Goal: Task Accomplishment & Management: Use online tool/utility

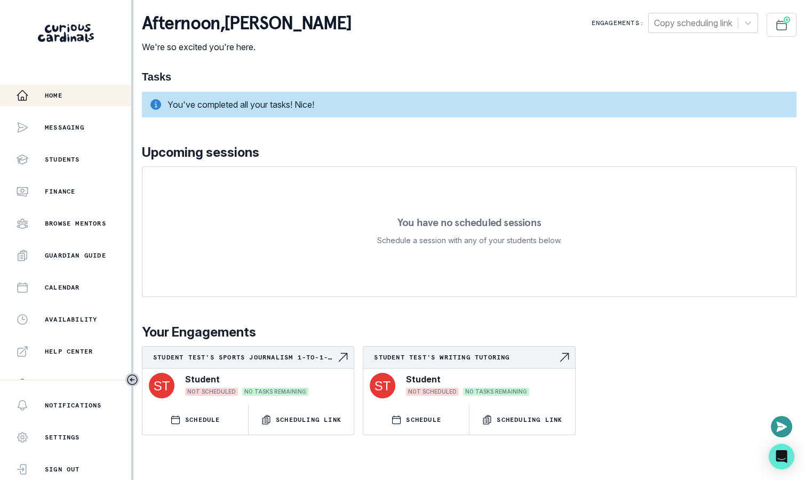
scroll to position [206, 0]
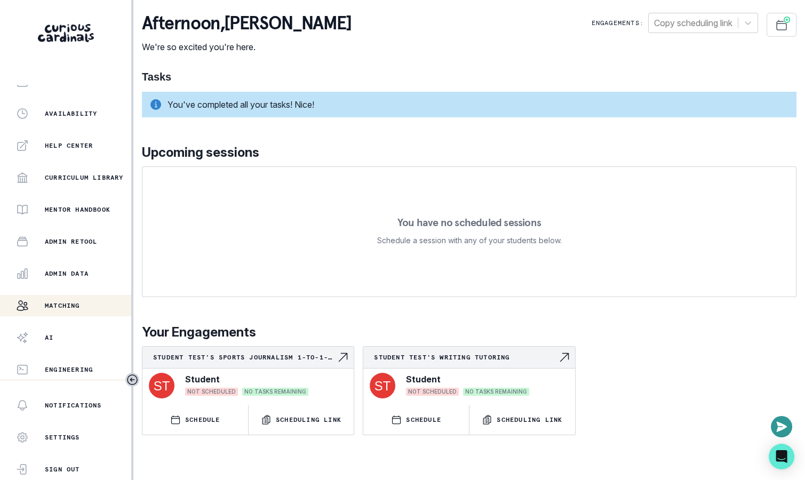
click at [85, 312] on button "Matching" at bounding box center [65, 305] width 131 height 21
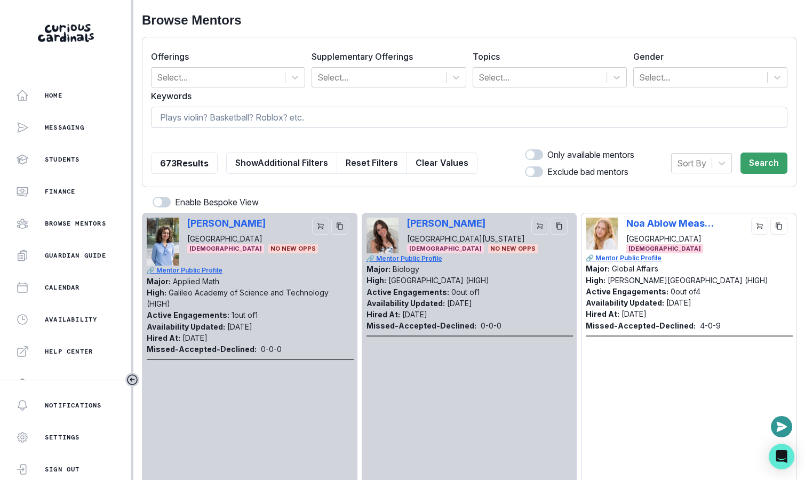
click at [408, 125] on input at bounding box center [469, 117] width 637 height 21
type input "debate"
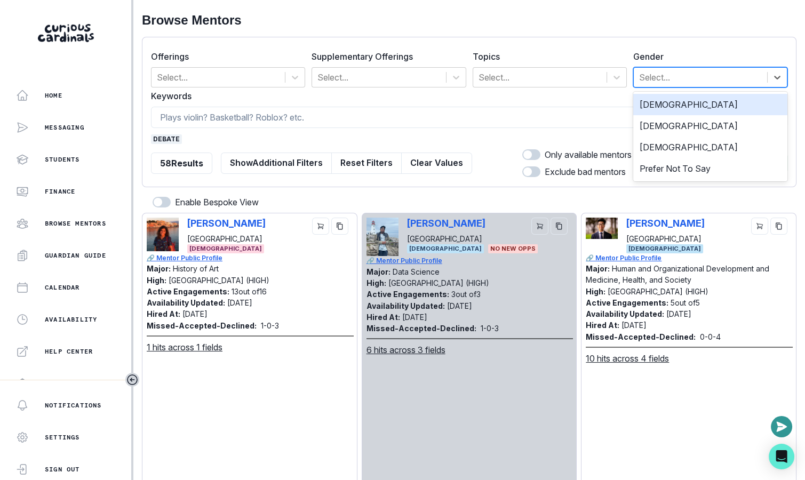
click at [664, 79] on div at bounding box center [700, 77] width 123 height 15
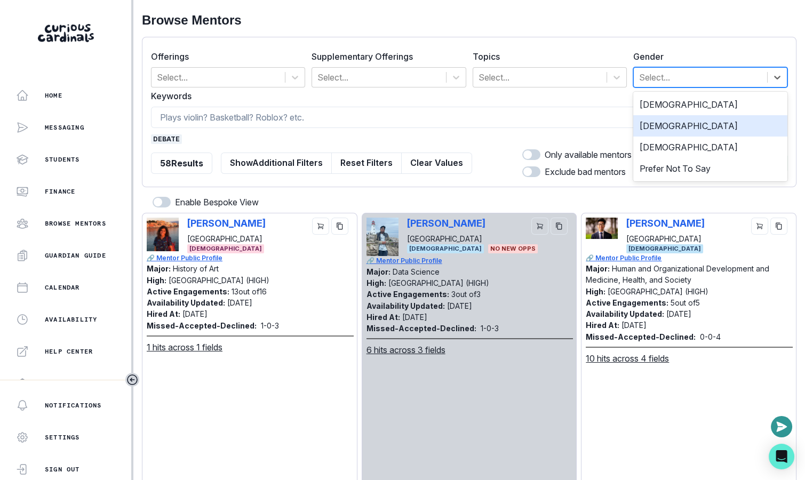
click at [672, 115] on div "[DEMOGRAPHIC_DATA]" at bounding box center [710, 125] width 154 height 21
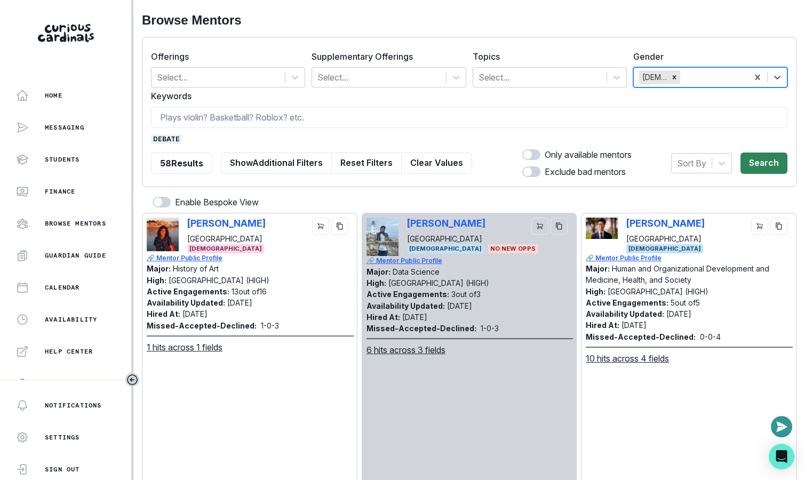
click at [773, 167] on button "Search" at bounding box center [764, 163] width 47 height 21
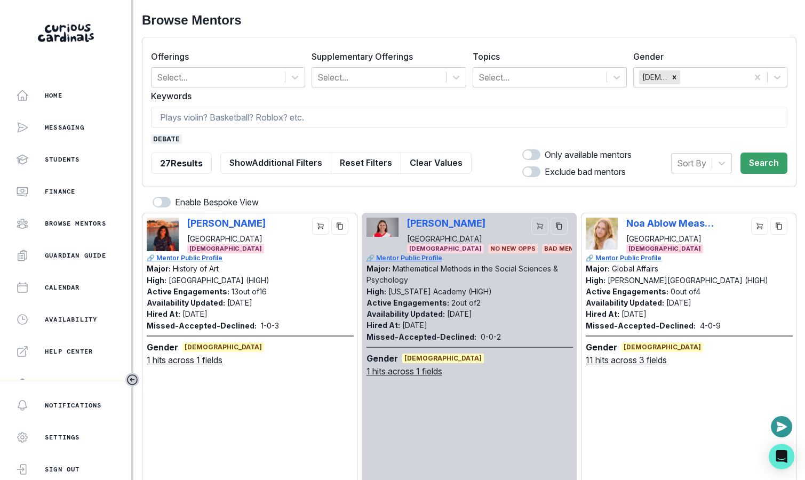
click at [532, 153] on span at bounding box center [531, 154] width 18 height 11
click at [522, 149] on input "checkbox" at bounding box center [522, 149] width 1 height 1
checkbox input "true"
click at [744, 154] on button "Search" at bounding box center [764, 163] width 47 height 21
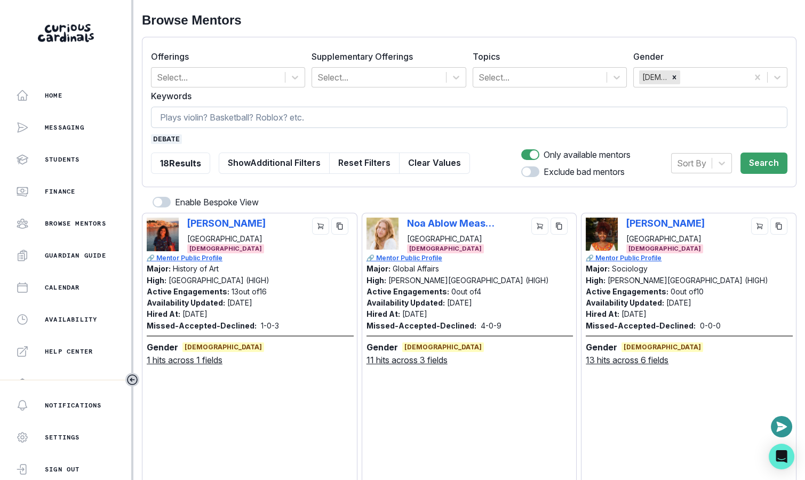
click at [257, 122] on input at bounding box center [469, 117] width 637 height 21
type input "finance"
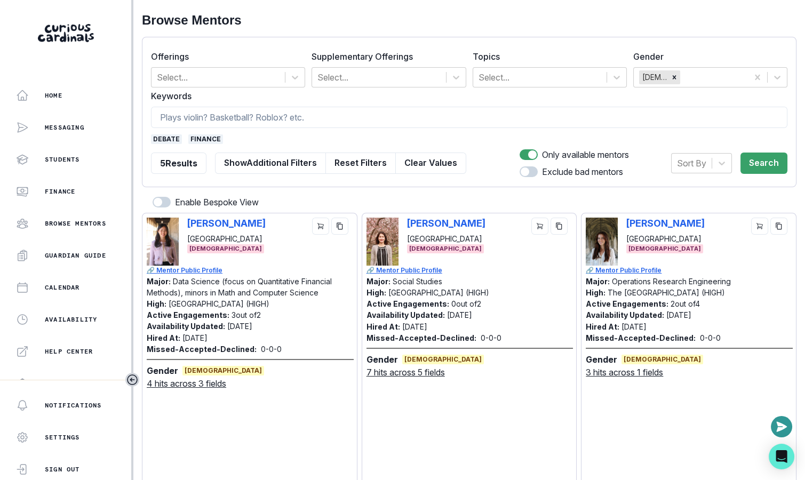
click at [163, 135] on span "debate" at bounding box center [166, 139] width 31 height 10
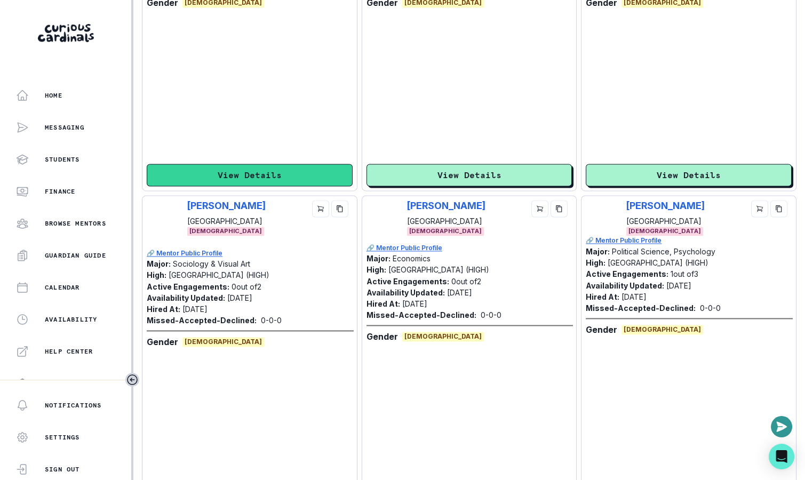
scroll to position [3040, 0]
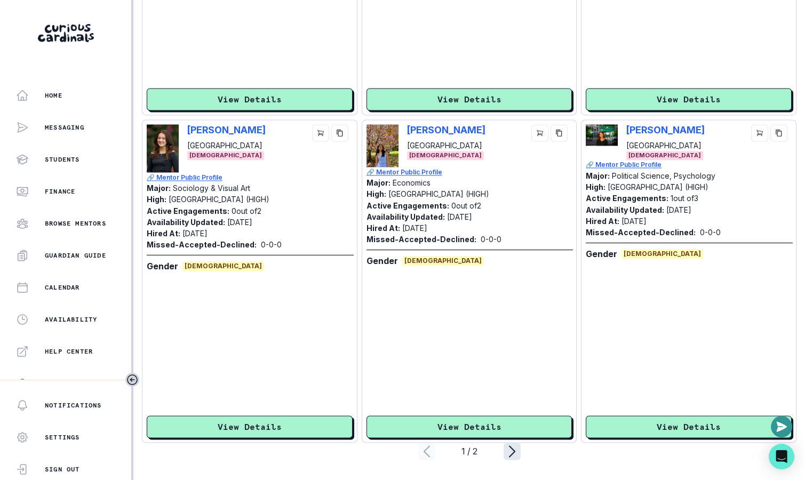
click at [513, 452] on icon "page right" at bounding box center [512, 451] width 5 height 11
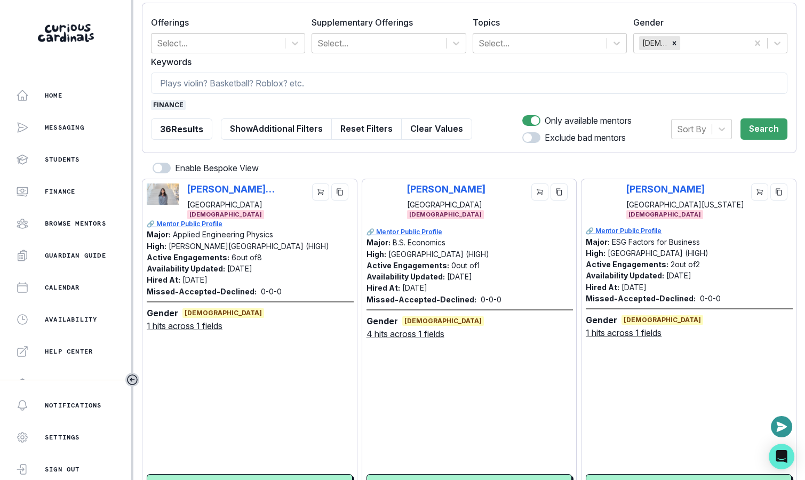
scroll to position [0, 0]
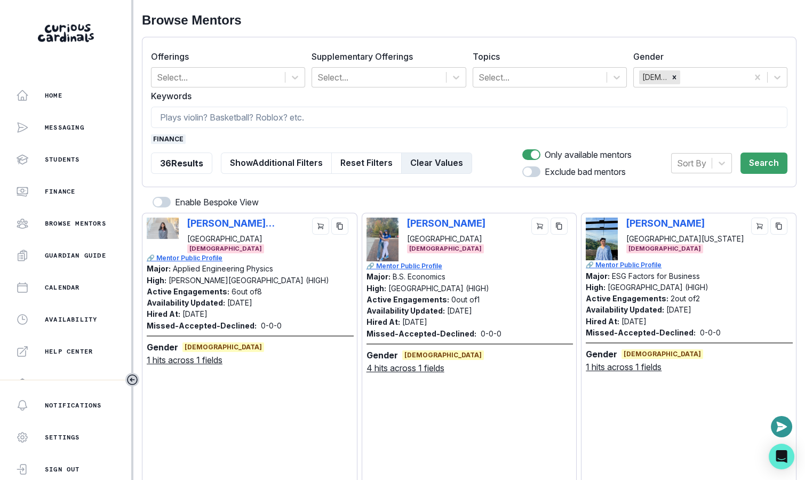
click at [433, 169] on button "Clear Values" at bounding box center [436, 163] width 71 height 21
checkbox input "false"
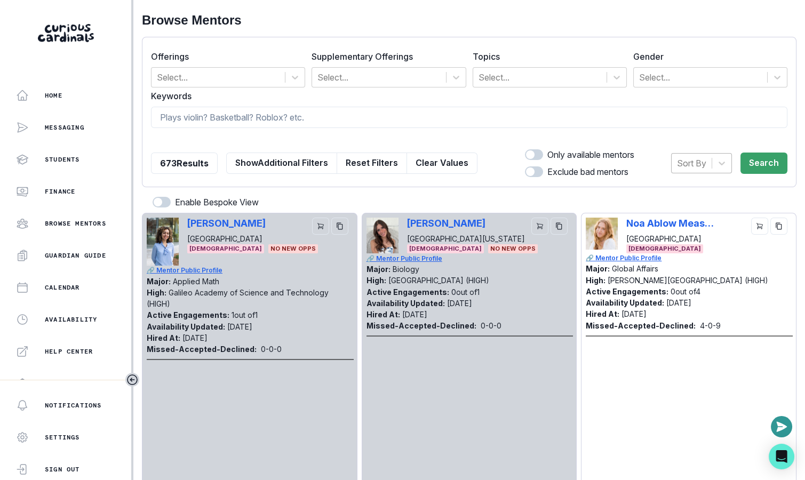
click at [685, 156] on div at bounding box center [691, 163] width 29 height 15
click at [685, 189] on div "Hired at" at bounding box center [701, 190] width 61 height 21
click at [760, 154] on button "Search" at bounding box center [764, 163] width 47 height 21
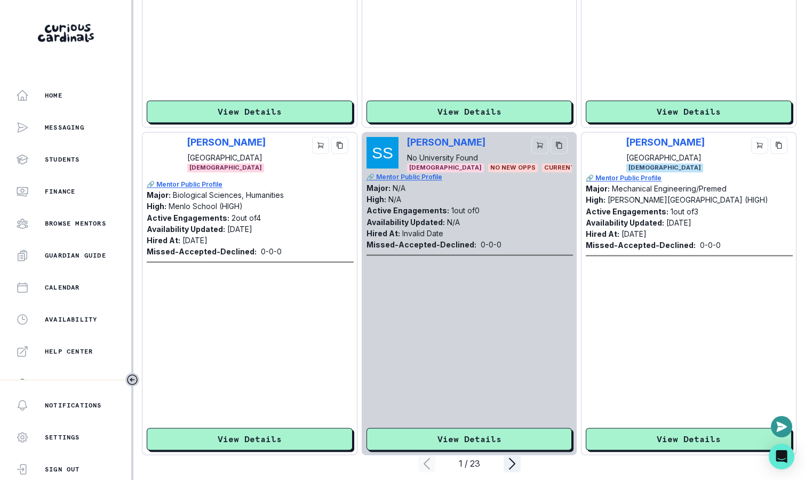
scroll to position [3040, 0]
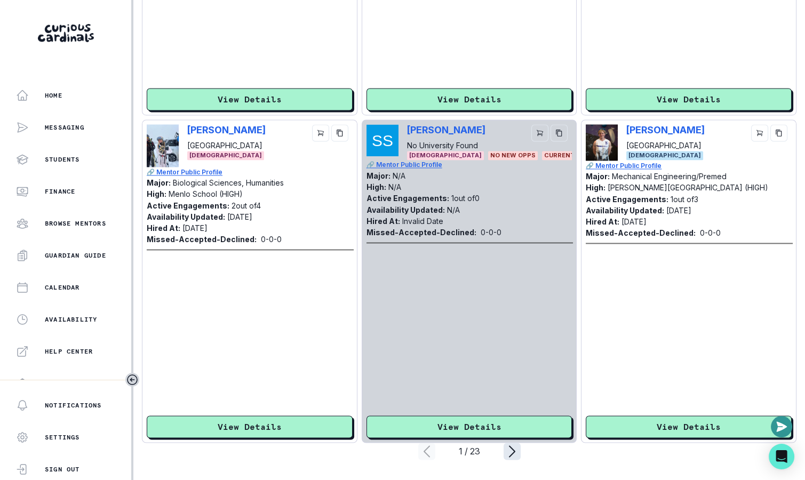
click at [506, 453] on icon "page right" at bounding box center [512, 451] width 17 height 17
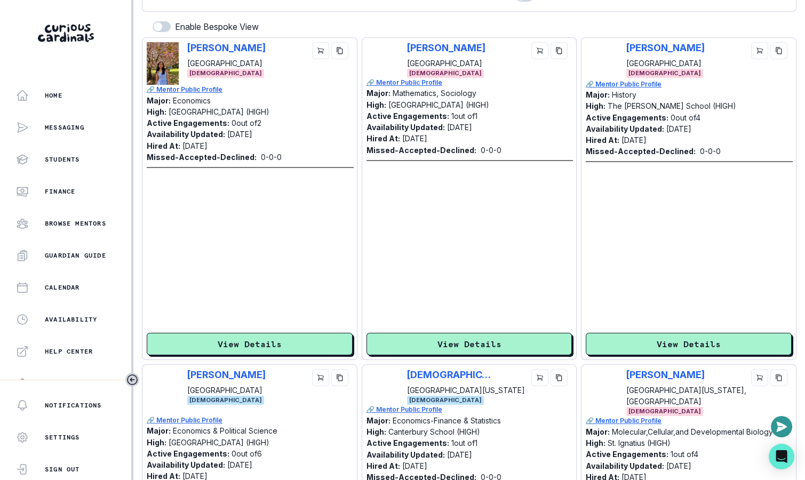
scroll to position [152, 0]
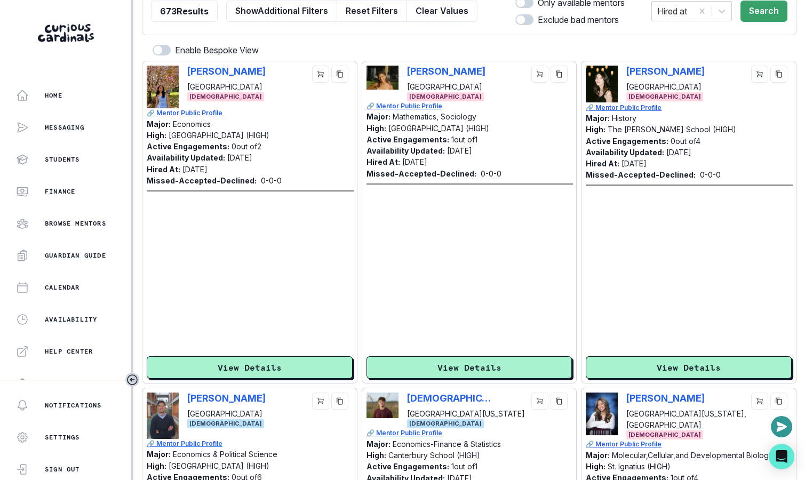
click at [287, 346] on div "[PERSON_NAME] [GEOGRAPHIC_DATA] [DEMOGRAPHIC_DATA] 🔗 Mentor Public Profile Majo…" at bounding box center [250, 222] width 206 height 313
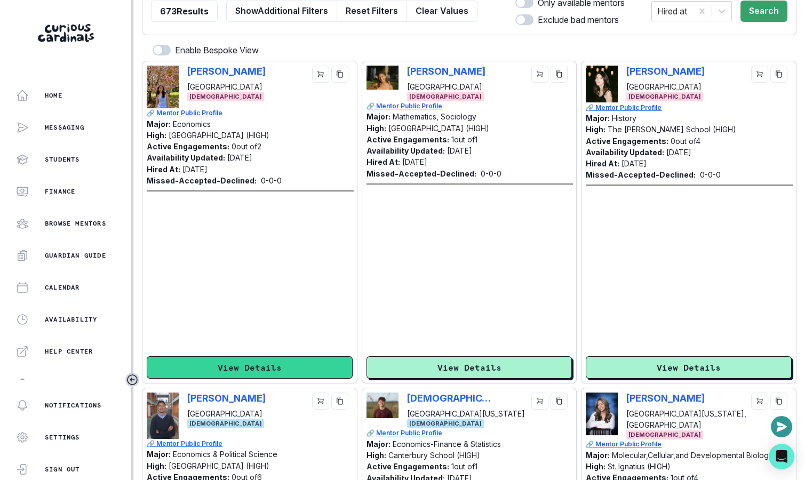
click at [287, 358] on button "View Details" at bounding box center [250, 367] width 206 height 22
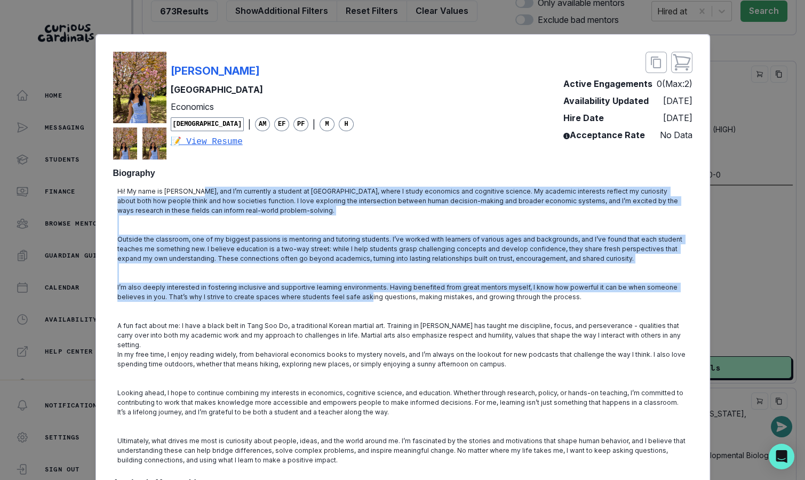
drag, startPoint x: 194, startPoint y: 188, endPoint x: 333, endPoint y: 295, distance: 175.1
click at [333, 295] on div "Hi! My name is [PERSON_NAME], and I’m currently a student at [GEOGRAPHIC_DATA],…" at bounding box center [403, 326] width 580 height 287
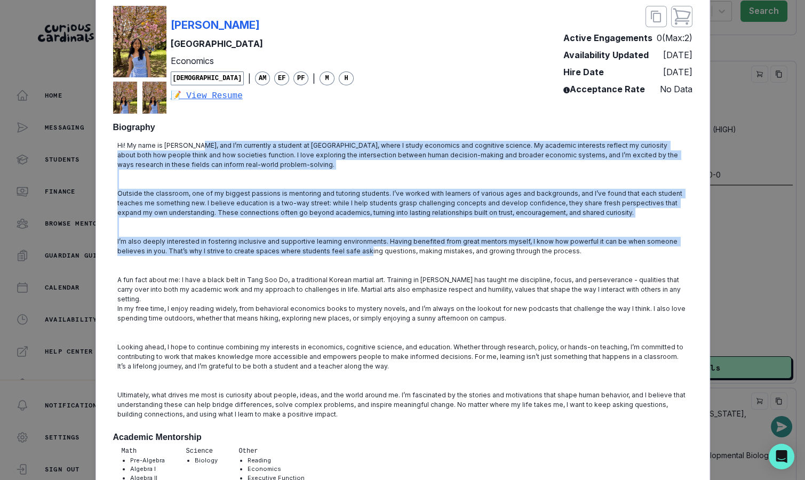
scroll to position [49, 0]
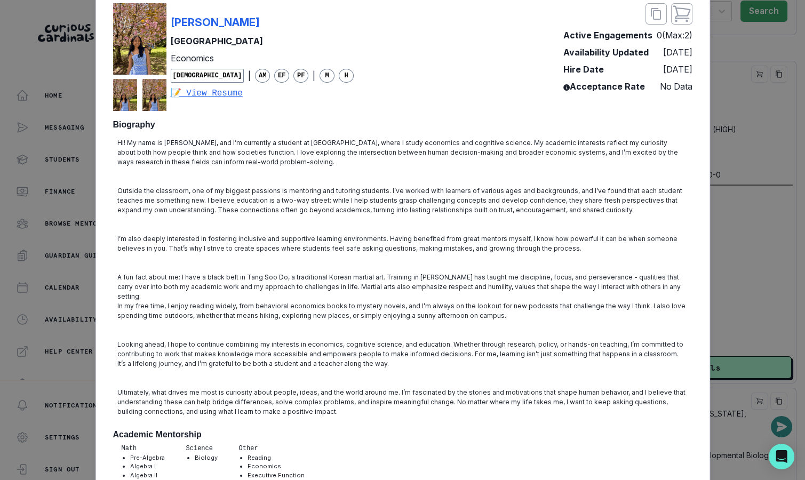
click at [333, 302] on p "In my free time, I enjoy reading widely, from behavioral economics books to mys…" at bounding box center [402, 311] width 571 height 19
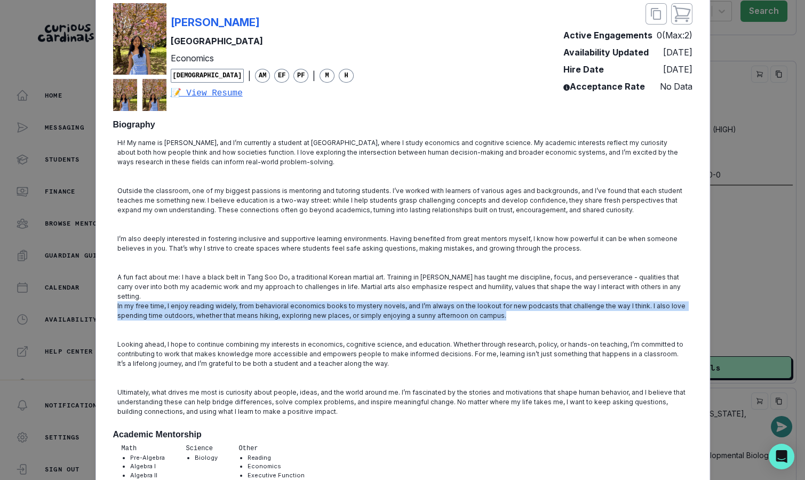
click at [333, 302] on p "In my free time, I enjoy reading widely, from behavioral economics books to mys…" at bounding box center [402, 311] width 571 height 19
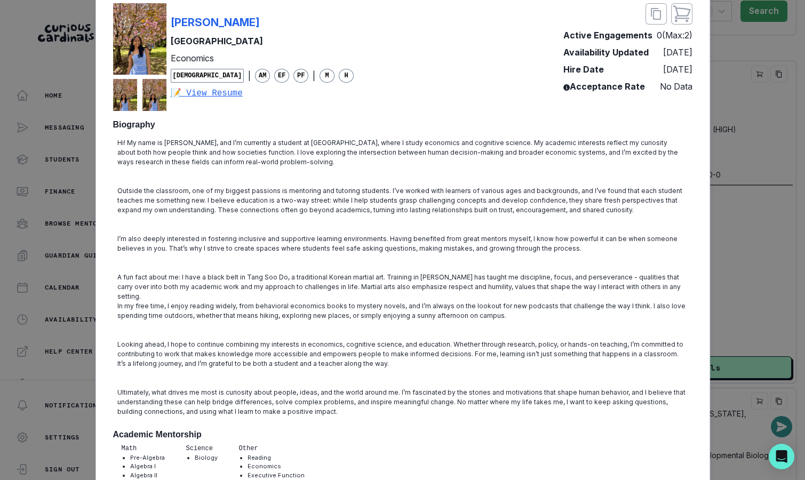
click at [339, 342] on p "Looking ahead, I hope to continue combining my interests in economics, cognitiv…" at bounding box center [402, 354] width 571 height 29
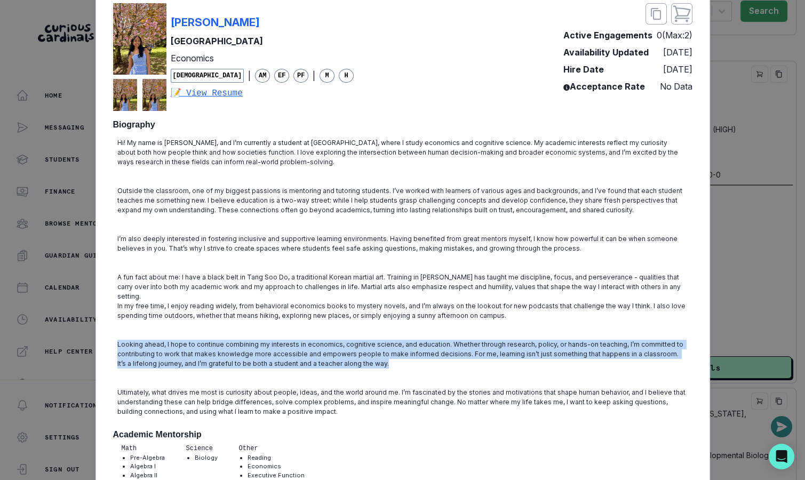
click at [339, 342] on p "Looking ahead, I hope to continue combining my interests in economics, cognitiv…" at bounding box center [402, 354] width 571 height 29
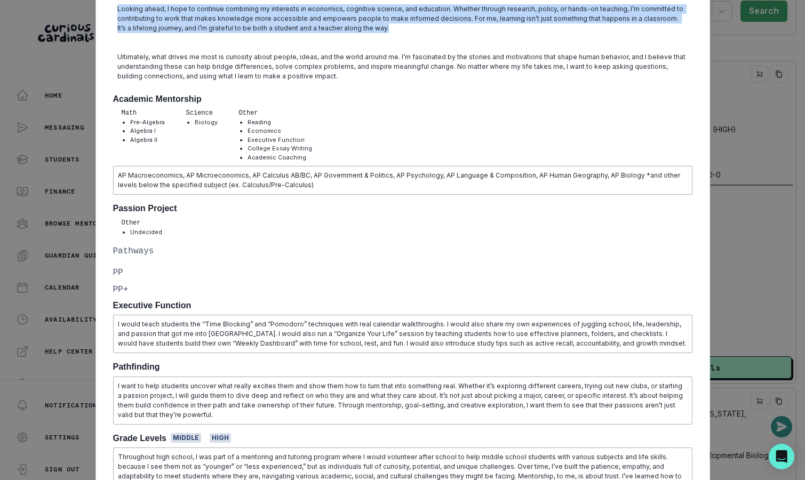
scroll to position [456, 0]
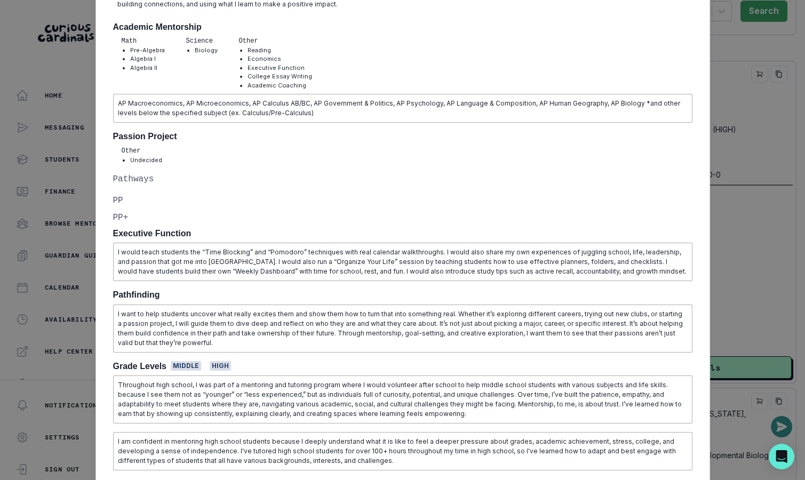
click at [343, 326] on p "I want to help students uncover what really excites them and show them how to t…" at bounding box center [403, 329] width 570 height 38
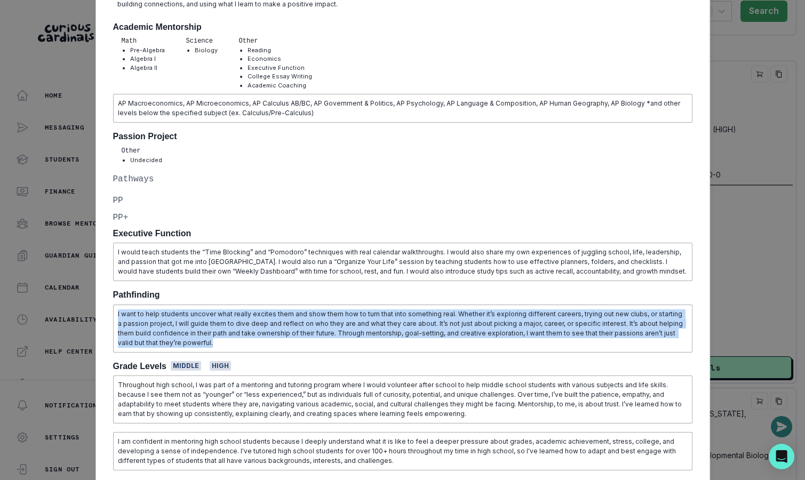
click at [343, 326] on p "I want to help students uncover what really excites them and show them how to t…" at bounding box center [403, 329] width 570 height 38
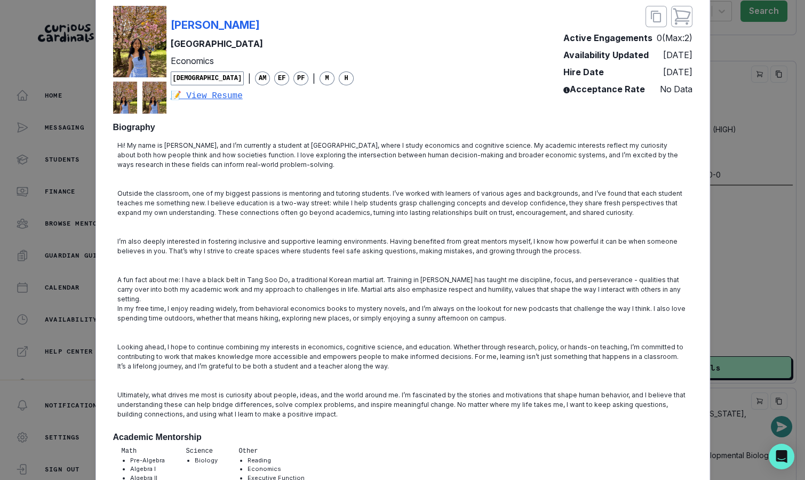
scroll to position [0, 0]
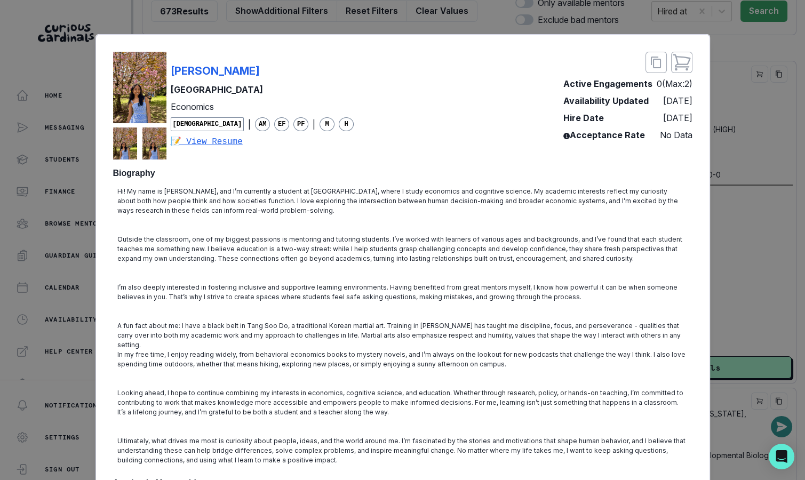
click at [349, 84] on div "[PERSON_NAME] [GEOGRAPHIC_DATA] Economics [DEMOGRAPHIC_DATA] | AM EF PF | M H 📝…" at bounding box center [403, 106] width 580 height 108
click at [352, 73] on div "[PERSON_NAME] [GEOGRAPHIC_DATA] Economics [DEMOGRAPHIC_DATA] | AM EF PF | M H 📝…" at bounding box center [403, 106] width 580 height 108
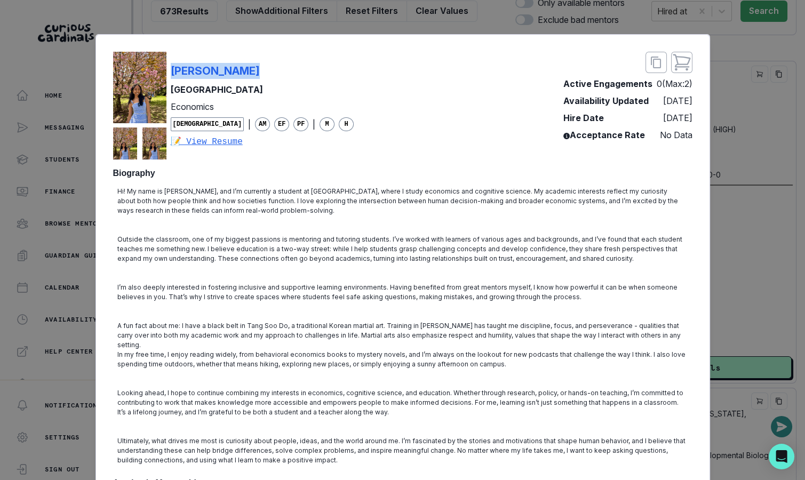
copy p "[PERSON_NAME]"
click at [374, 33] on div "[PERSON_NAME] [GEOGRAPHIC_DATA] Economics [DEMOGRAPHIC_DATA] | AM EF PF | M H 📝…" at bounding box center [402, 240] width 805 height 480
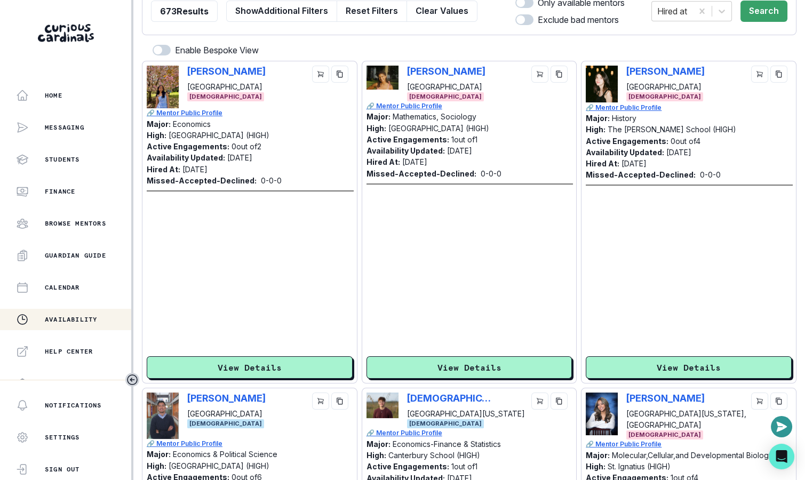
scroll to position [206, 0]
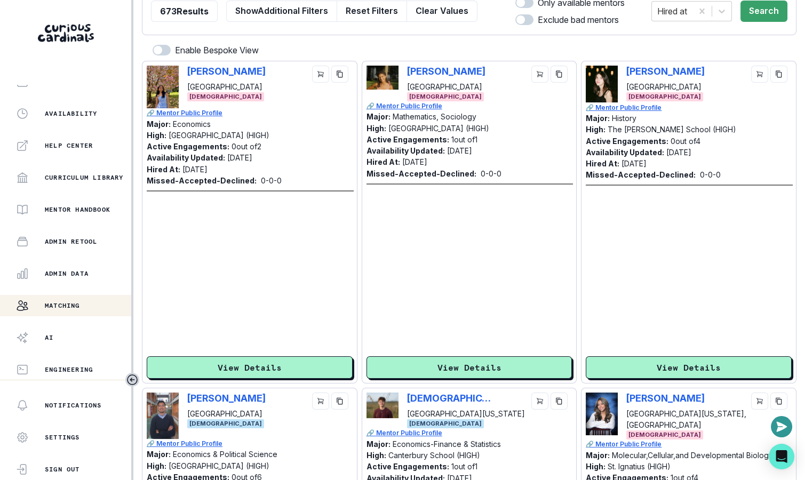
click at [76, 284] on div "Home Messaging Students Finance Browse Mentors Guardian Guide Calendar Availabi…" at bounding box center [65, 232] width 131 height 295
click at [76, 283] on button "Admin Data" at bounding box center [65, 273] width 131 height 21
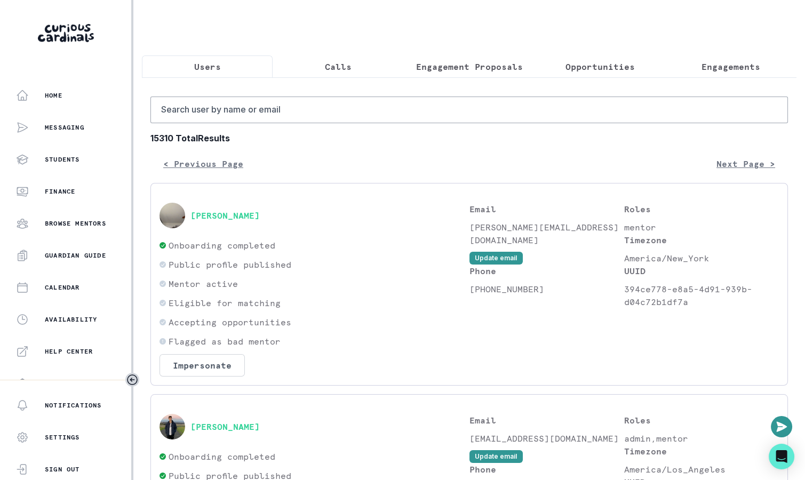
click at [502, 72] on p "Engagement Proposals" at bounding box center [469, 66] width 107 height 13
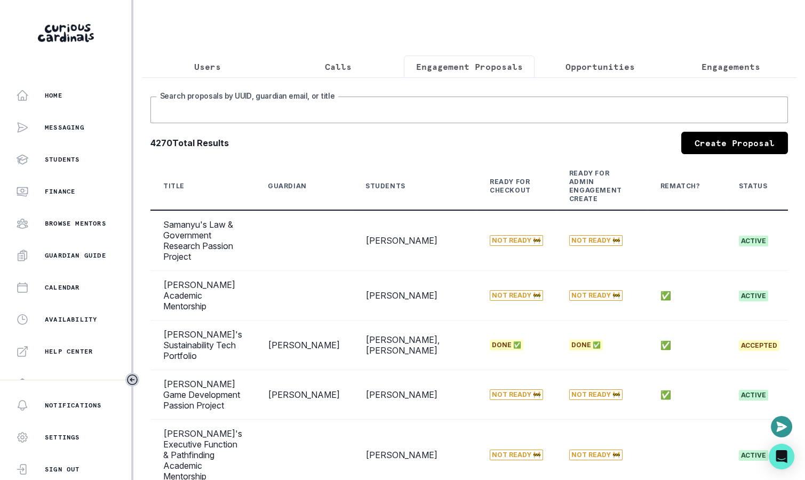
click at [419, 107] on input "Search proposals by UUID, guardian email, or title" at bounding box center [469, 110] width 638 height 27
type input "coco"
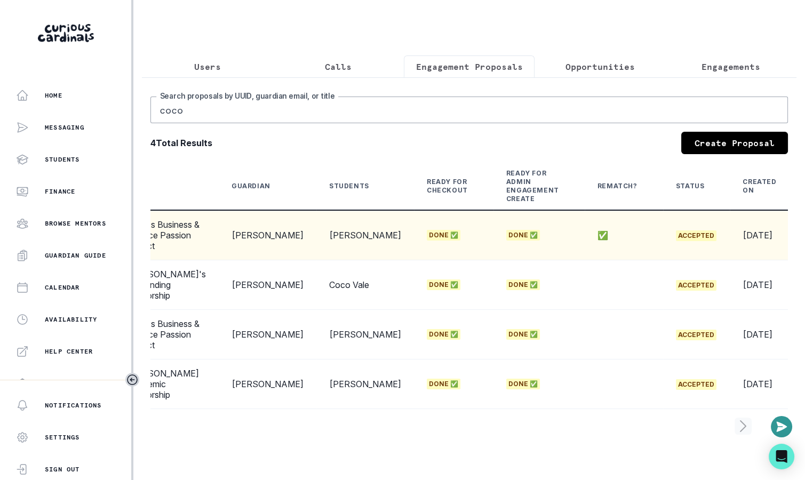
scroll to position [0, 39]
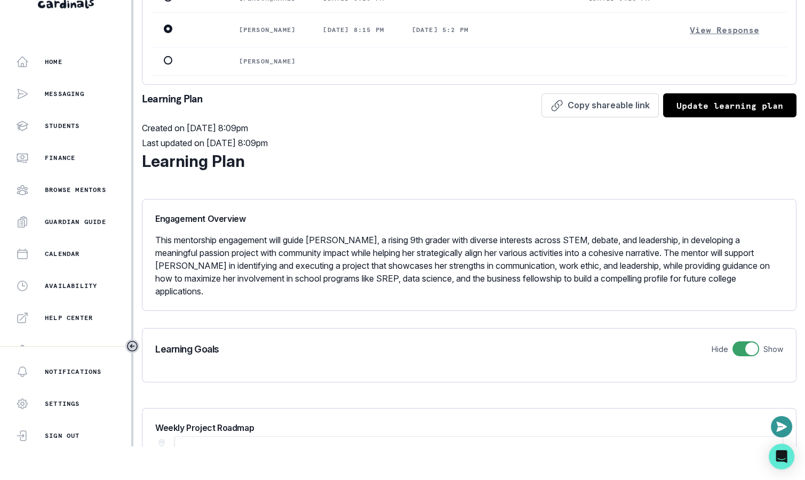
scroll to position [205, 0]
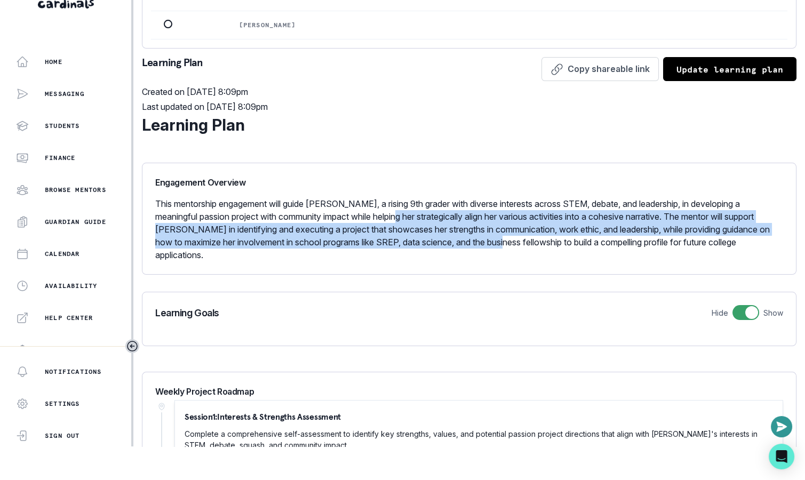
drag, startPoint x: 394, startPoint y: 237, endPoint x: 517, endPoint y: 266, distance: 126.2
click at [517, 261] on p "This mentorship engagement will guide [PERSON_NAME], a rising 9th grader with d…" at bounding box center [469, 229] width 628 height 64
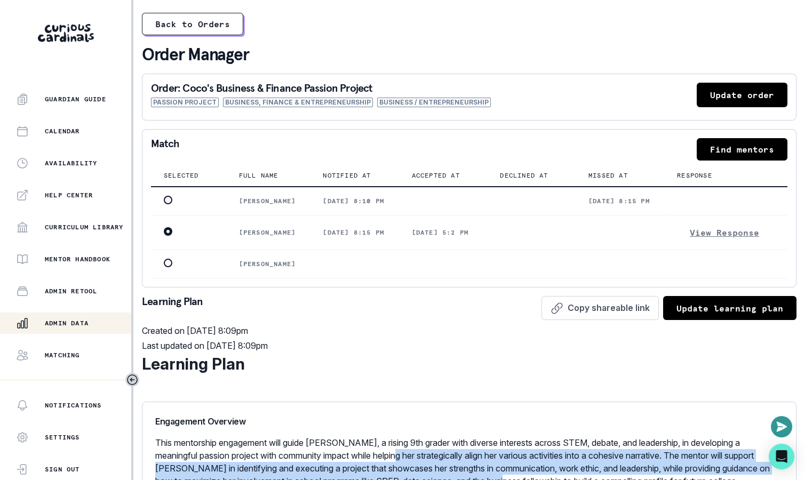
scroll to position [206, 0]
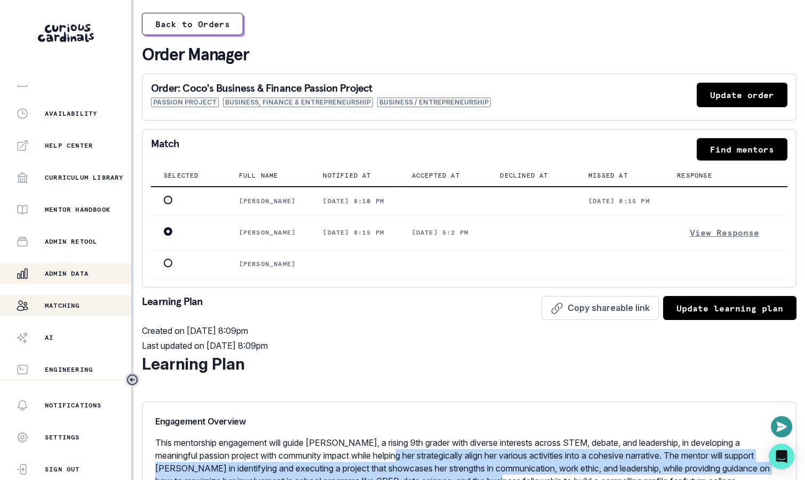
click at [84, 298] on button "Matching" at bounding box center [65, 305] width 131 height 21
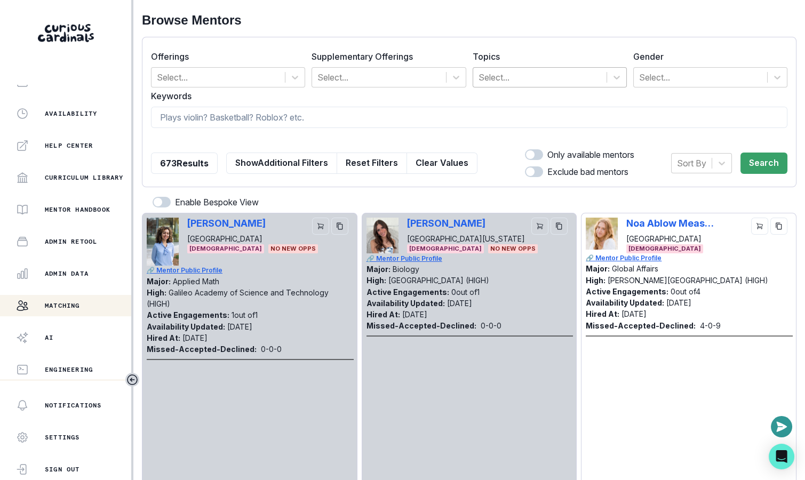
click at [510, 70] on div at bounding box center [540, 77] width 123 height 15
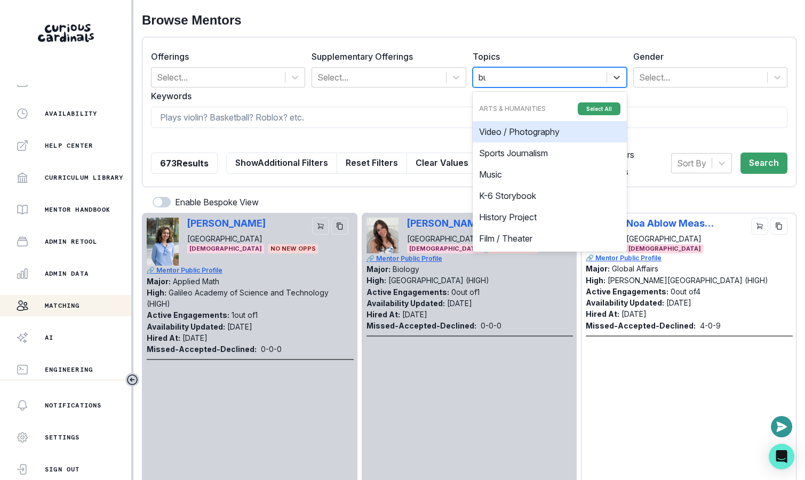
type input "bus"
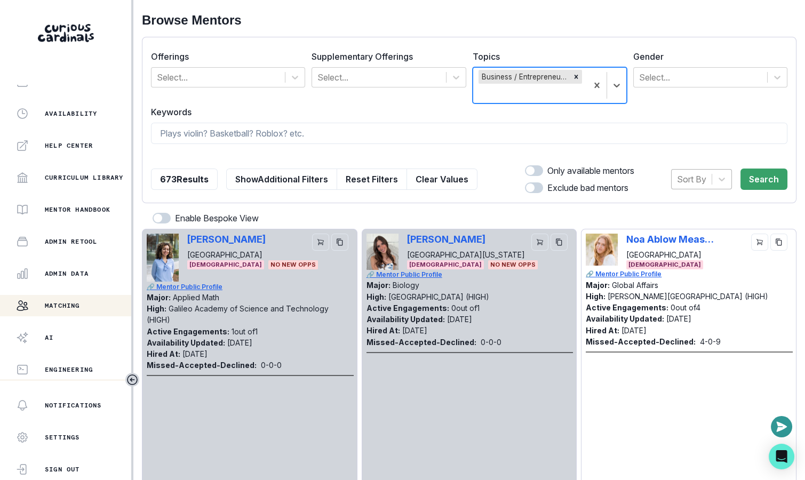
click at [694, 173] on div at bounding box center [691, 179] width 29 height 15
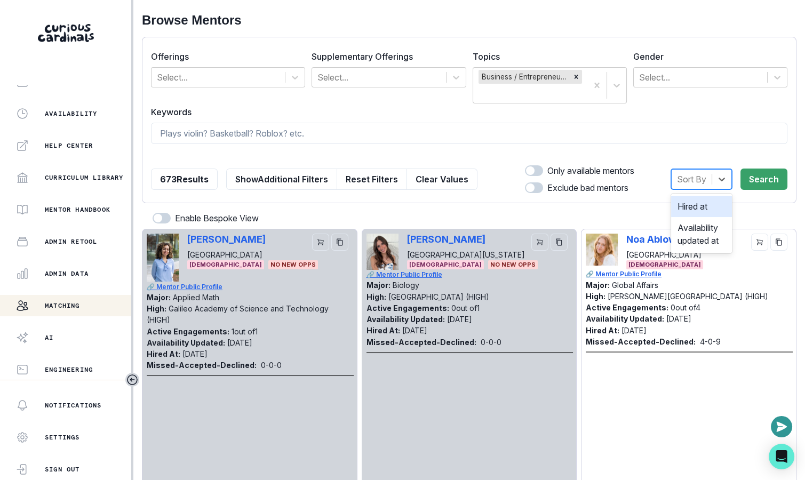
click at [694, 207] on div "Hired at" at bounding box center [701, 206] width 61 height 21
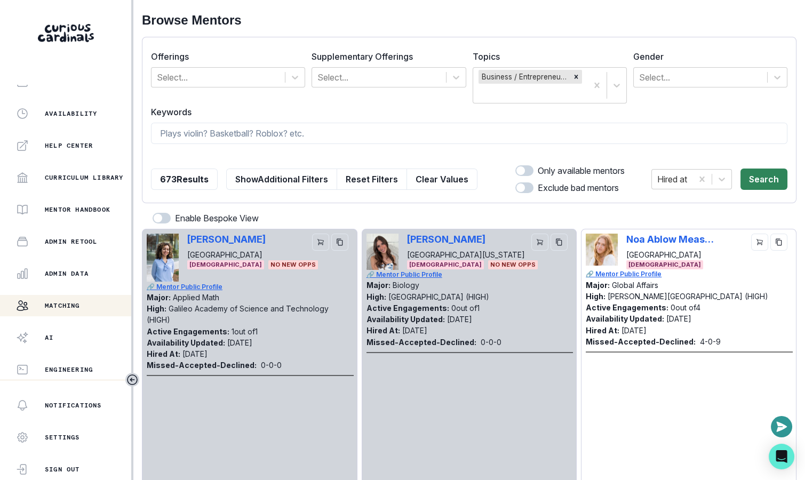
click at [765, 184] on button "Search" at bounding box center [764, 179] width 47 height 21
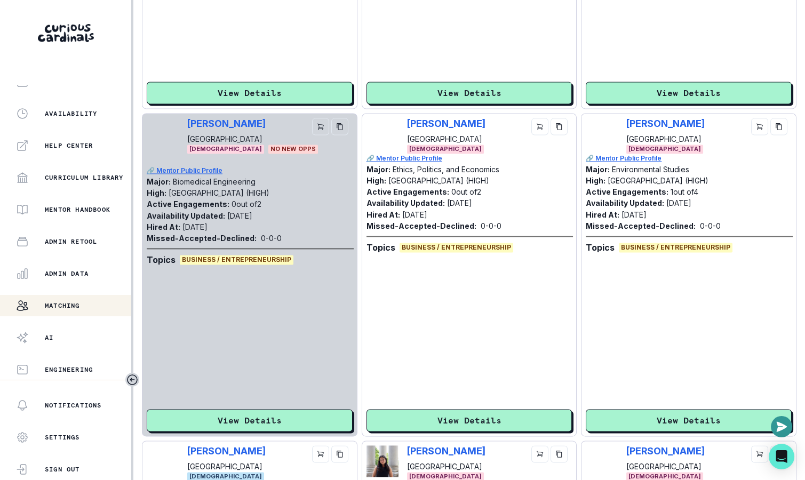
scroll to position [2731, 0]
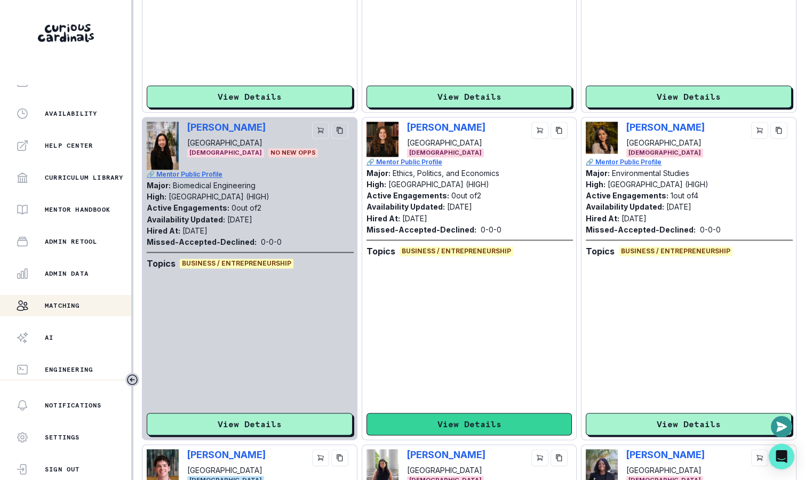
click at [466, 420] on button "View Details" at bounding box center [470, 424] width 206 height 22
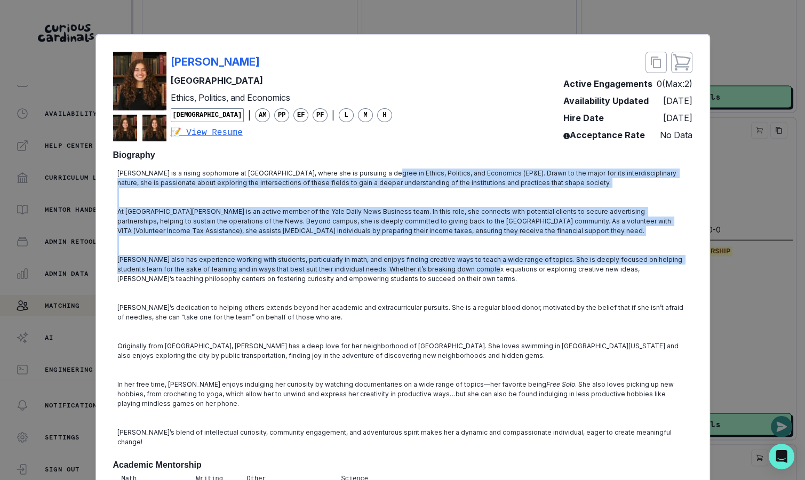
drag, startPoint x: 368, startPoint y: 176, endPoint x: 465, endPoint y: 274, distance: 138.1
click at [465, 273] on div "[PERSON_NAME] is a rising sophomore at [GEOGRAPHIC_DATA], where she is pursuing…" at bounding box center [403, 307] width 580 height 287
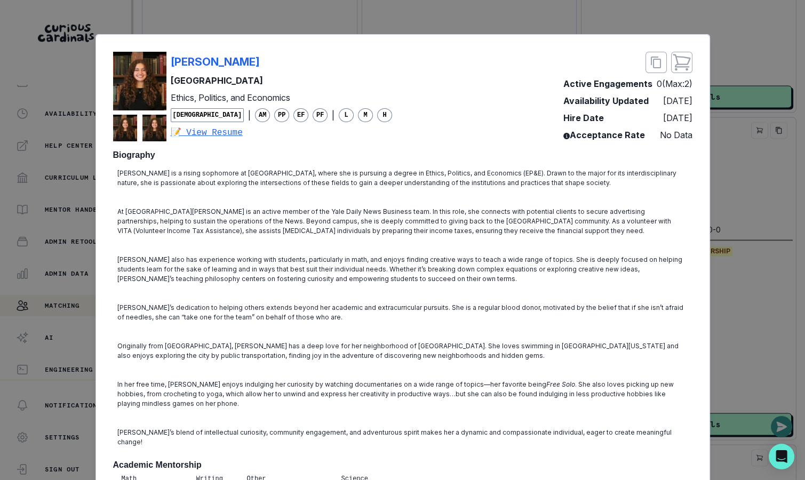
click at [361, 64] on div "[PERSON_NAME] Yale University Ethics, Politics, and Economics [DEMOGRAPHIC_DATA…" at bounding box center [403, 97] width 580 height 90
copy p "[PERSON_NAME]"
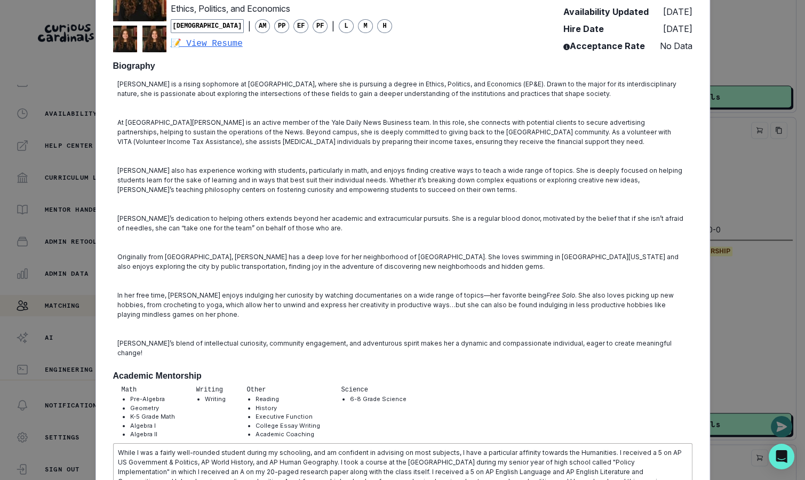
scroll to position [399, 0]
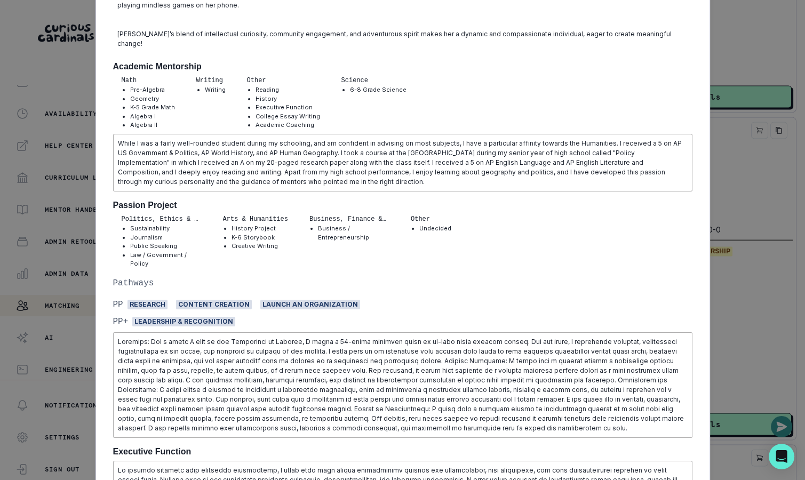
click at [779, 260] on div "[PERSON_NAME] Yale University Ethics, Politics, and Economics [DEMOGRAPHIC_DATA…" at bounding box center [402, 240] width 805 height 480
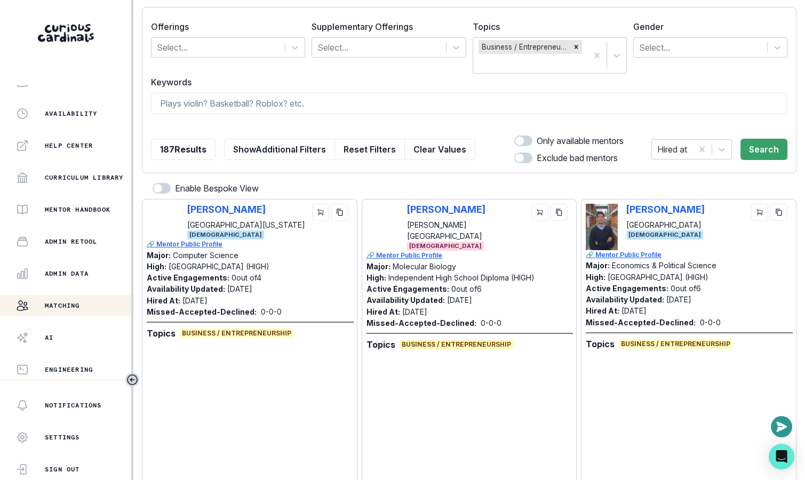
scroll to position [0, 0]
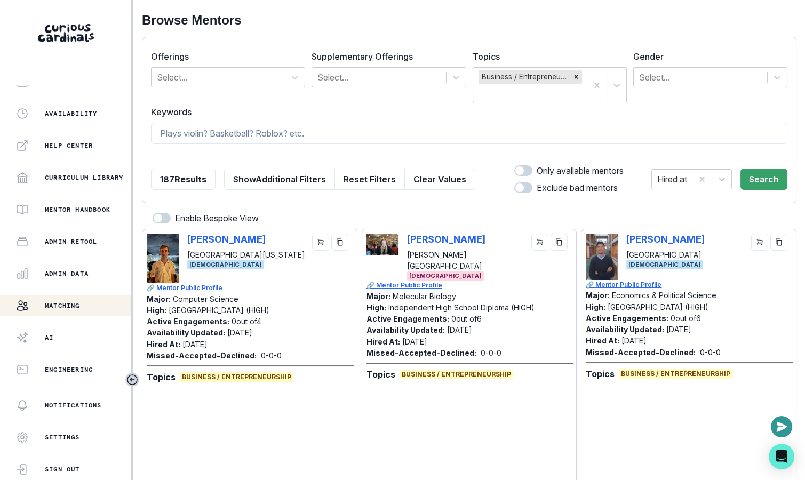
click at [354, 147] on form "Offerings Select... Supplementary Offerings Select... Topics Business / Entrepr…" at bounding box center [469, 120] width 637 height 148
click at [357, 138] on input at bounding box center [469, 133] width 637 height 21
type input "computer science"
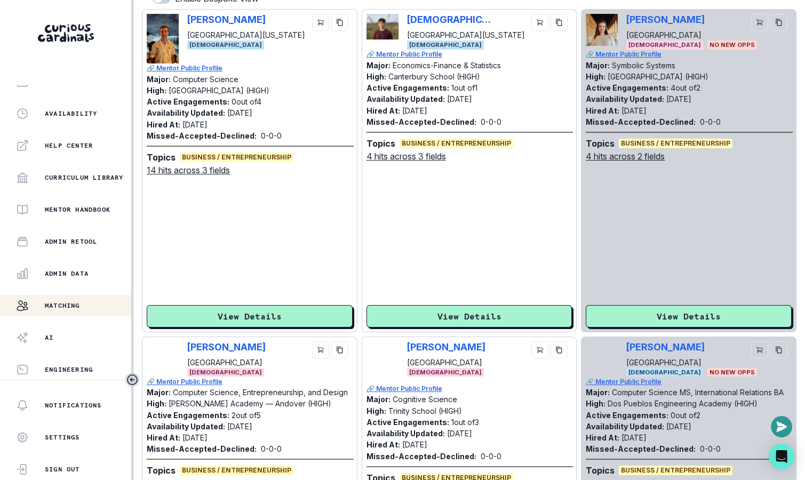
scroll to position [391, 0]
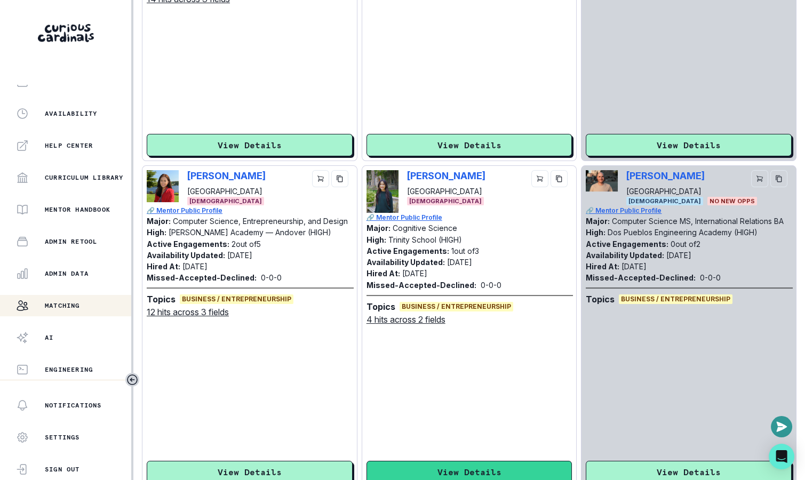
click at [414, 464] on button "View Details" at bounding box center [470, 472] width 206 height 22
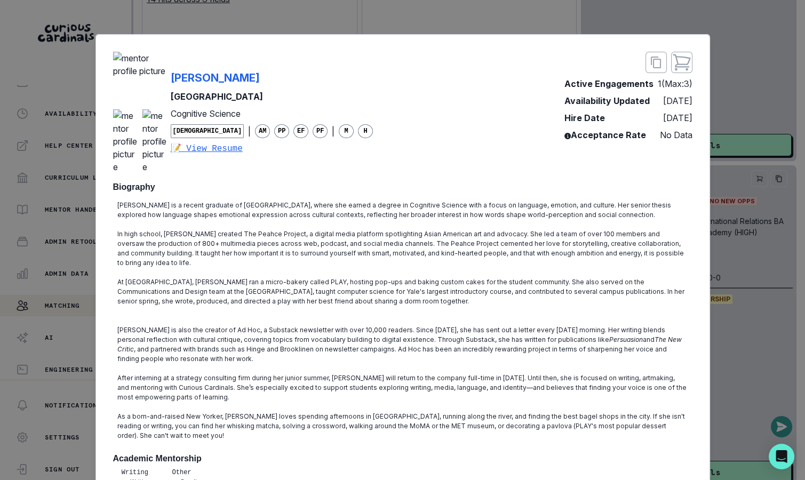
scroll to position [0, 0]
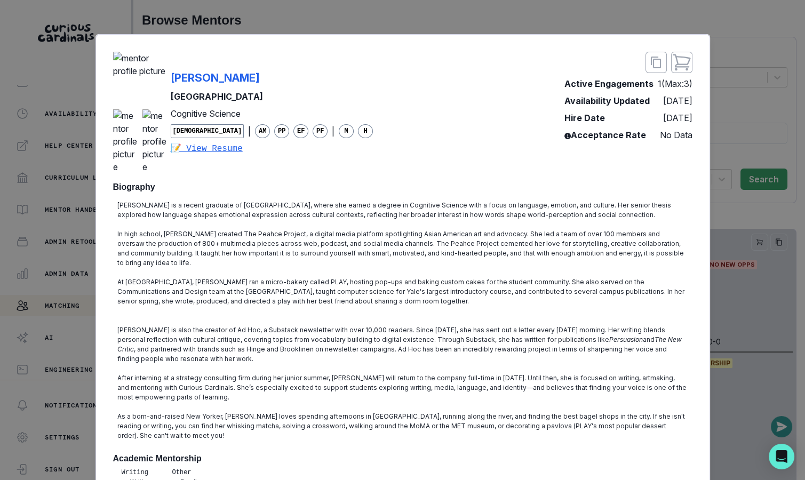
copy p "[PERSON_NAME]"
click at [343, 25] on div "Arden Yum Yale University Cognitive Science [DEMOGRAPHIC_DATA] | AM PP EF PF | …" at bounding box center [402, 240] width 805 height 480
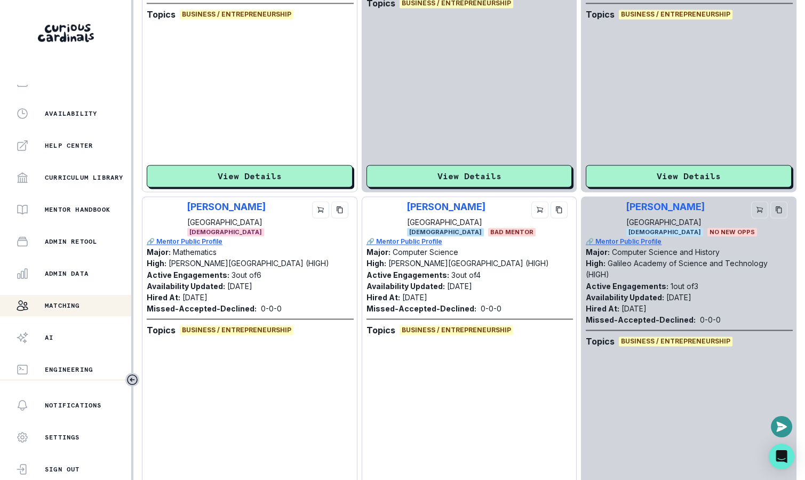
scroll to position [3055, 0]
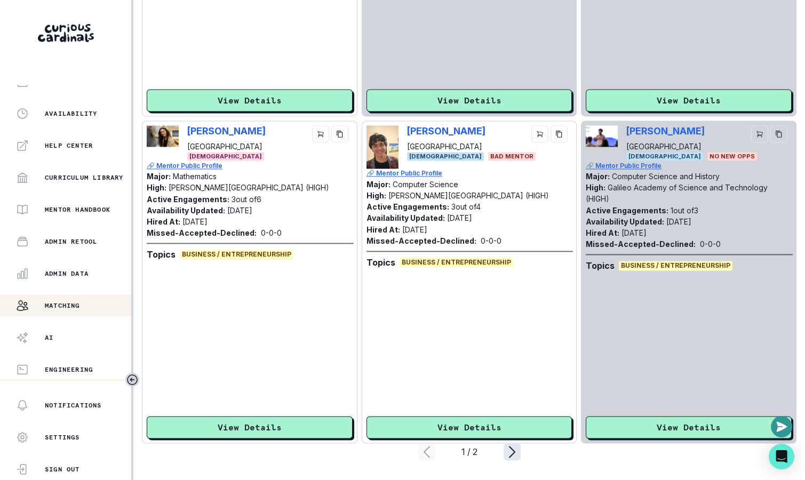
click at [511, 449] on icon "page right" at bounding box center [512, 451] width 17 height 17
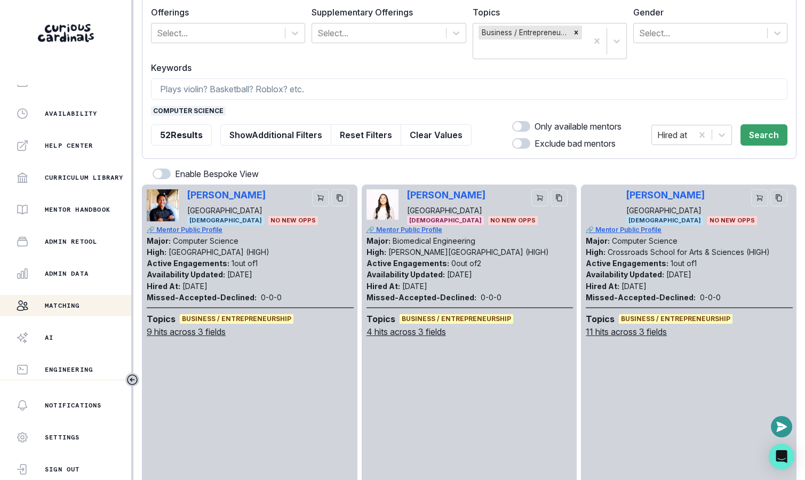
scroll to position [0, 0]
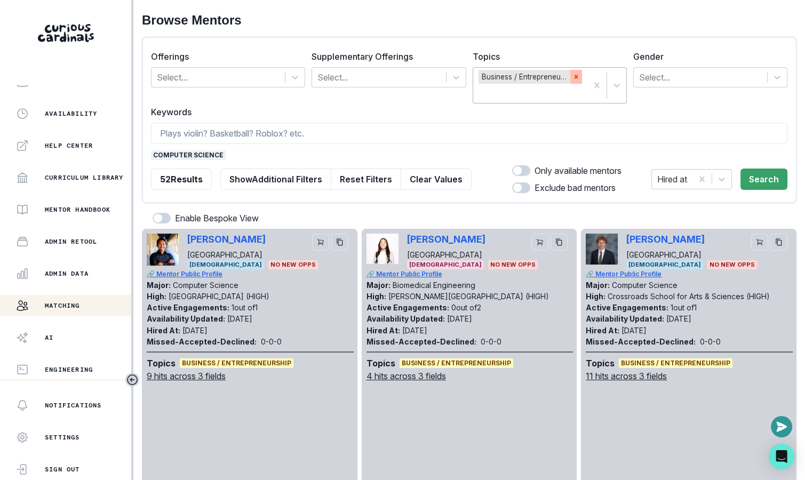
click at [577, 78] on icon "Remove Business / Entrepreneurship" at bounding box center [576, 76] width 7 height 7
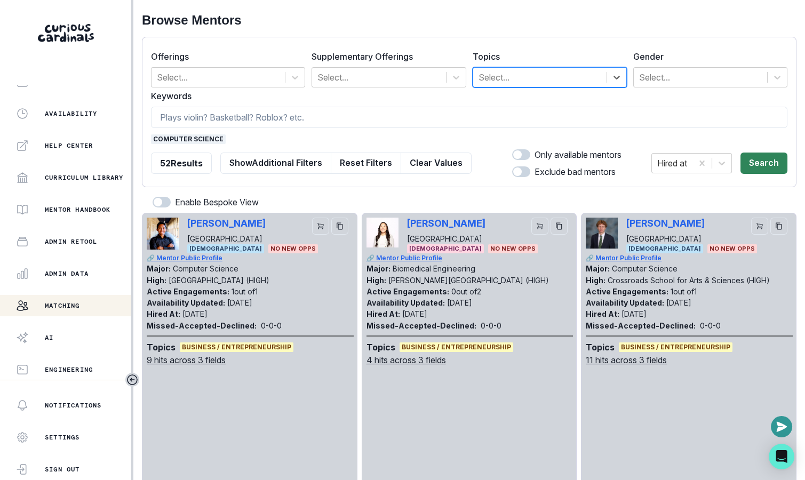
click at [752, 165] on button "Search" at bounding box center [764, 163] width 47 height 21
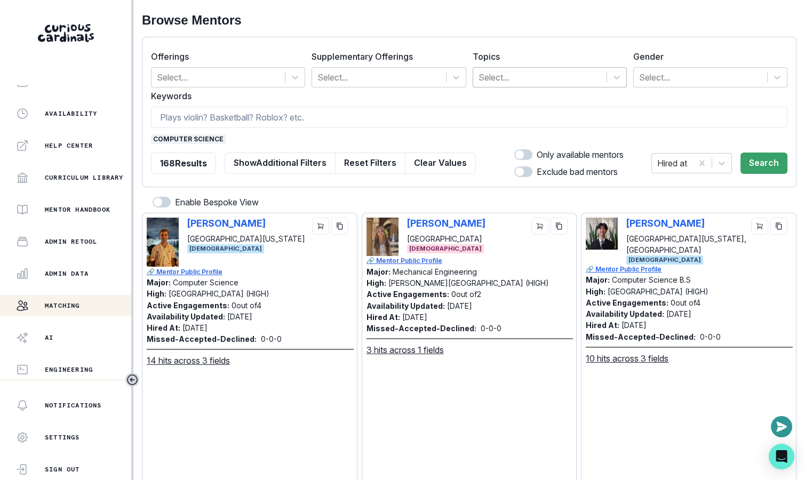
click at [693, 52] on label "Gender" at bounding box center [707, 56] width 148 height 13
click at [694, 64] on div "Gender Select..." at bounding box center [710, 68] width 154 height 37
click at [694, 84] on div "Select..." at bounding box center [700, 77] width 133 height 19
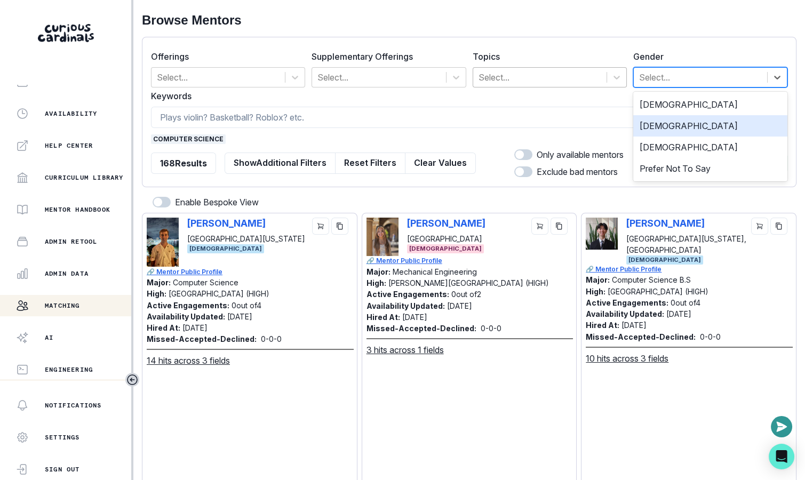
click at [694, 131] on div "[DEMOGRAPHIC_DATA]" at bounding box center [710, 125] width 154 height 21
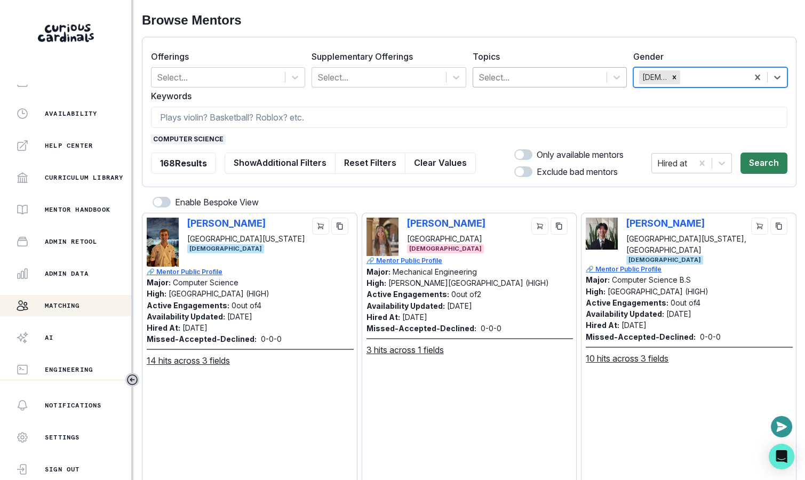
click at [761, 172] on button "Search" at bounding box center [764, 163] width 47 height 21
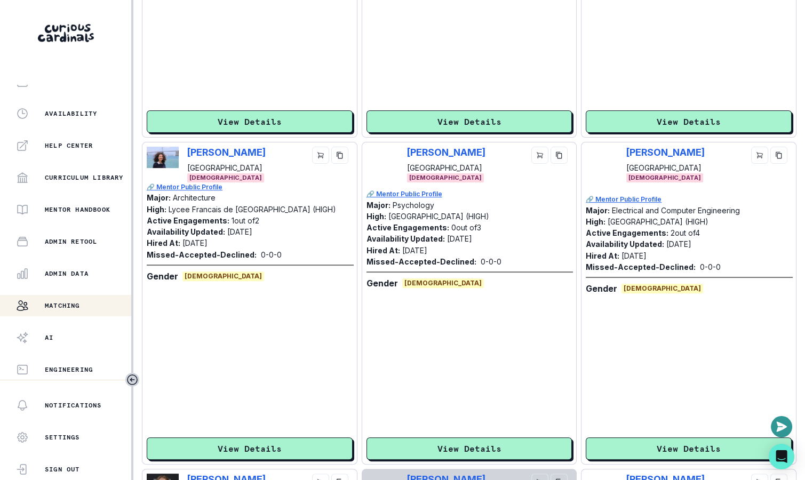
scroll to position [727, 0]
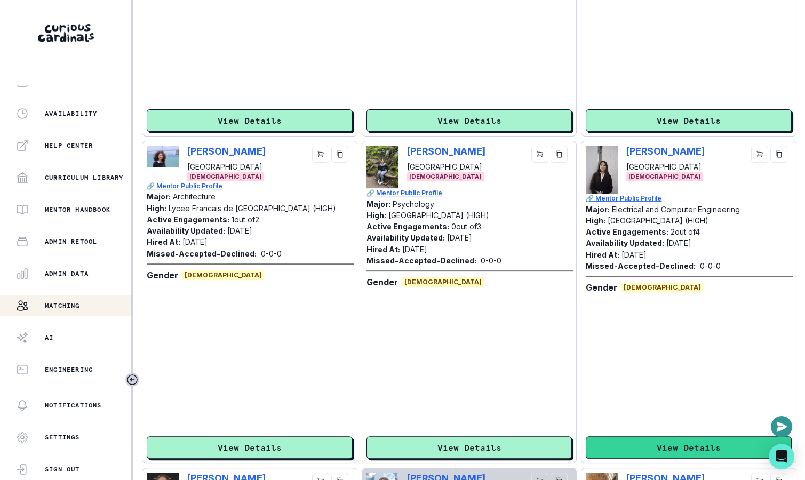
click at [624, 447] on button "View Details" at bounding box center [689, 448] width 206 height 22
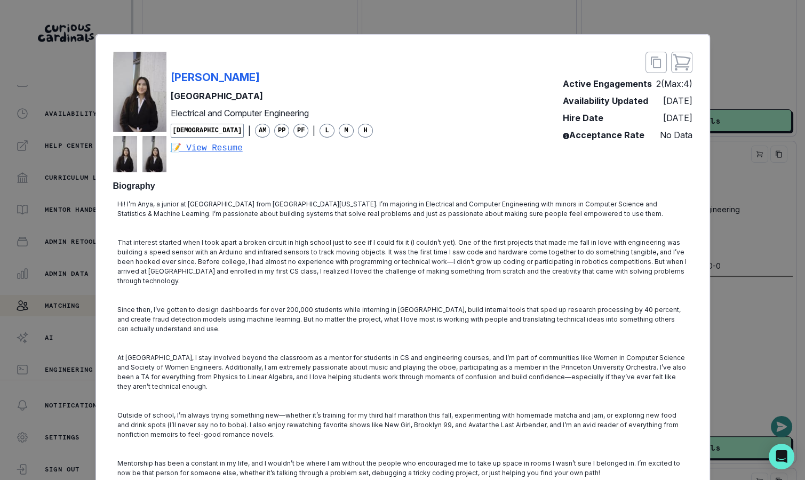
click at [323, 88] on div "[PERSON_NAME] [GEOGRAPHIC_DATA] Electrical and Computer Engineering [DEMOGRAPHI…" at bounding box center [272, 111] width 203 height 85
click at [739, 153] on div "[PERSON_NAME] [GEOGRAPHIC_DATA] Electrical and Computer Engineering [DEMOGRAPHI…" at bounding box center [402, 240] width 805 height 480
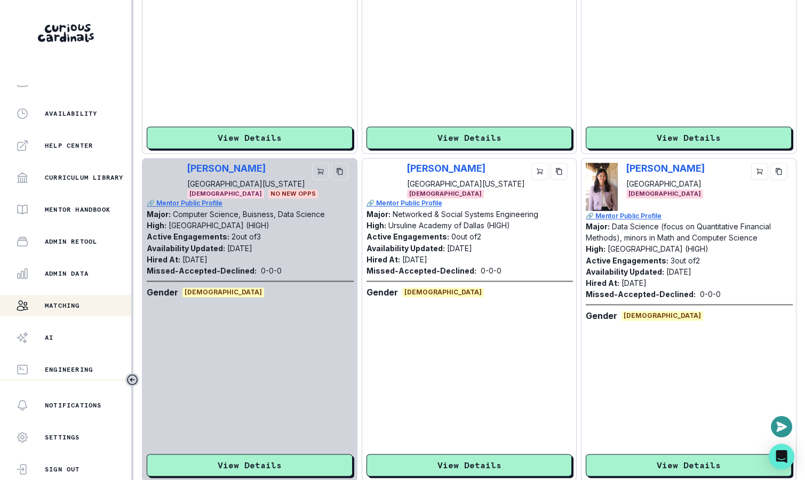
scroll to position [3040, 0]
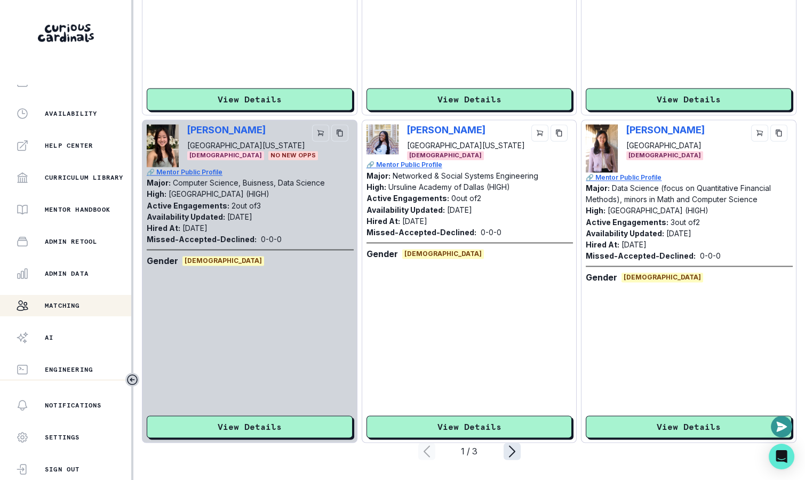
click at [518, 450] on icon "page right" at bounding box center [512, 451] width 17 height 17
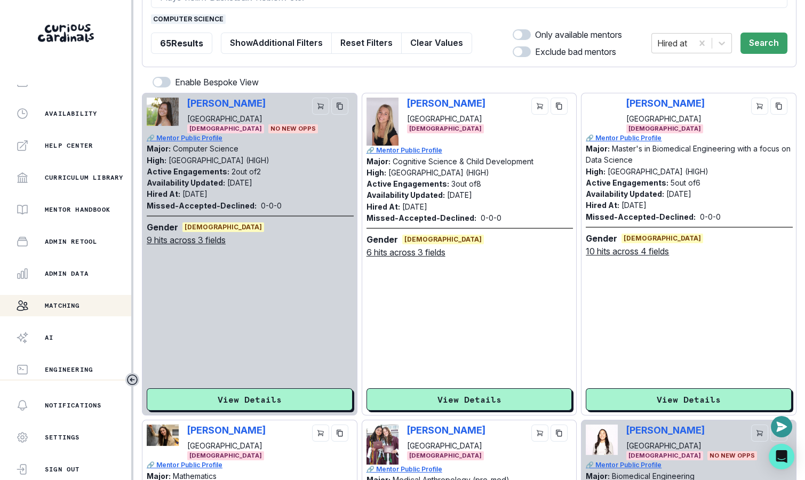
scroll to position [0, 0]
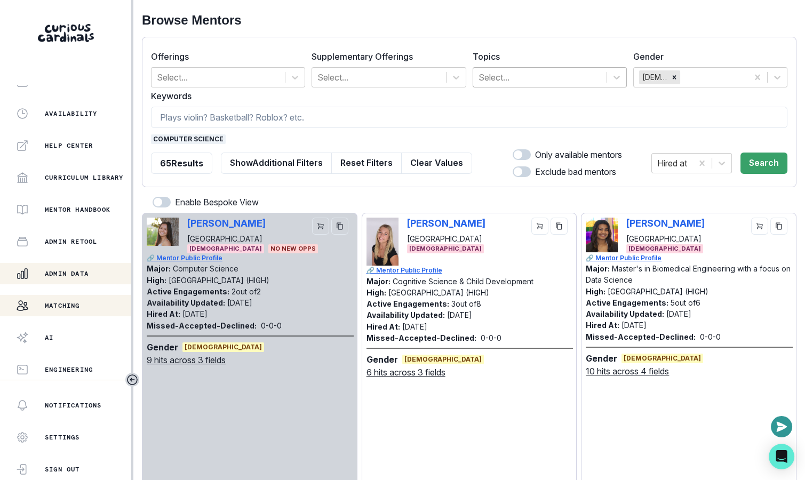
click at [94, 273] on div "Admin Data" at bounding box center [73, 273] width 115 height 13
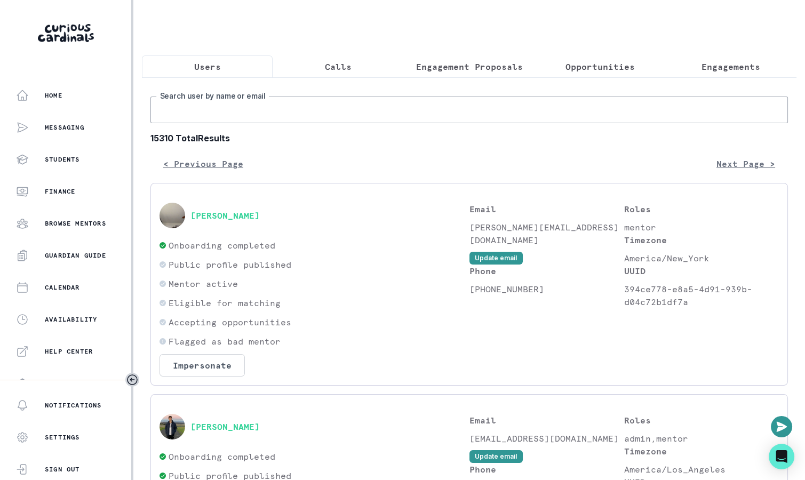
click at [385, 114] on input "Search user by name or email" at bounding box center [469, 110] width 638 height 27
type input "afsana"
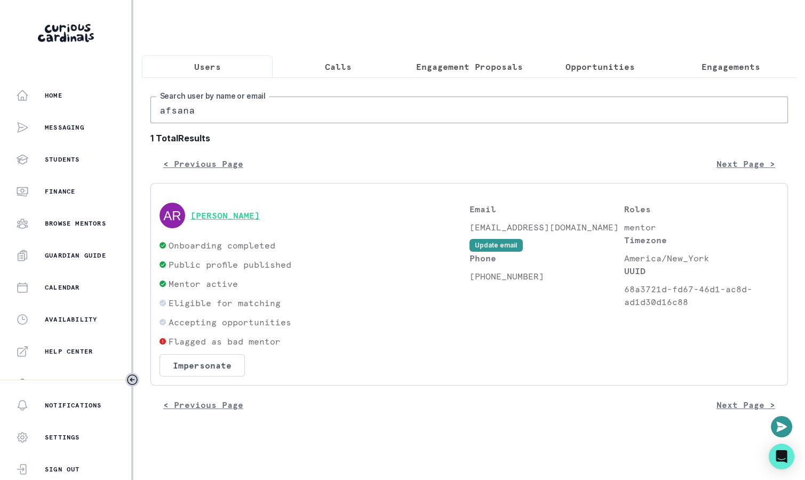
click at [233, 210] on button "[PERSON_NAME]" at bounding box center [225, 215] width 69 height 11
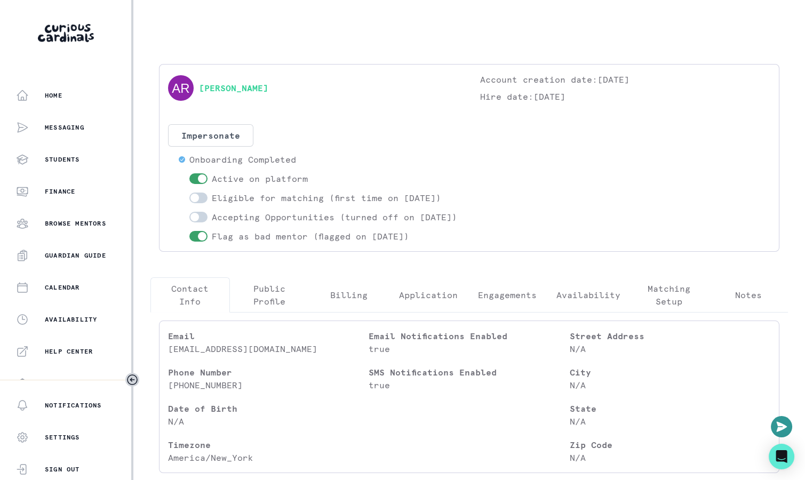
click at [503, 313] on button "Engagements" at bounding box center [508, 295] width 80 height 35
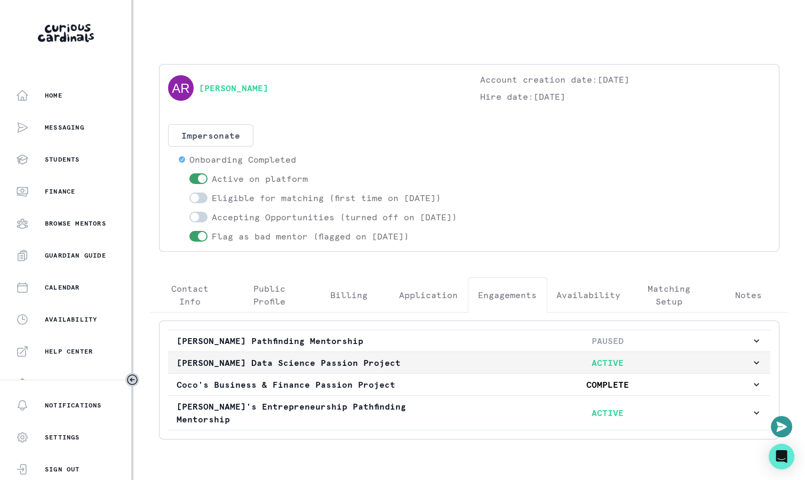
scroll to position [27, 0]
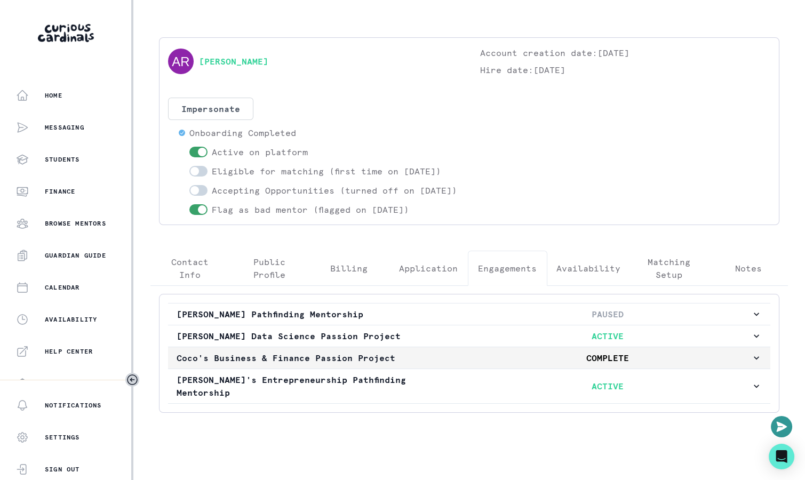
click at [413, 364] on p "Coco's Business & Finance Passion Project" at bounding box center [321, 358] width 288 height 13
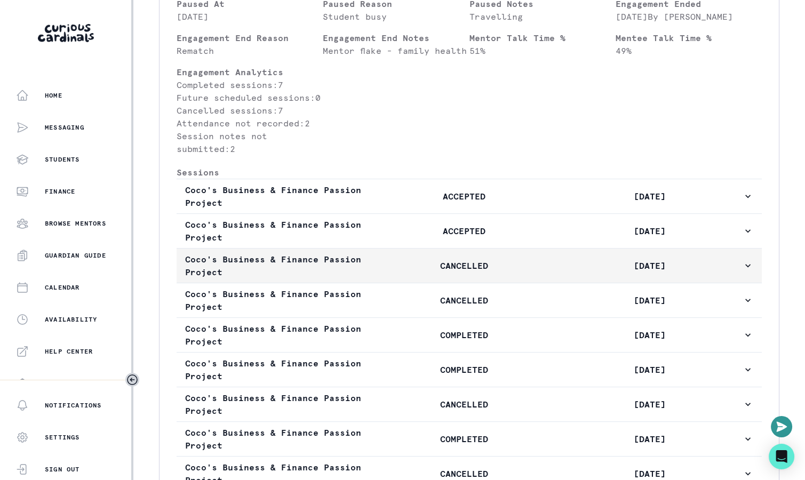
scroll to position [546, 0]
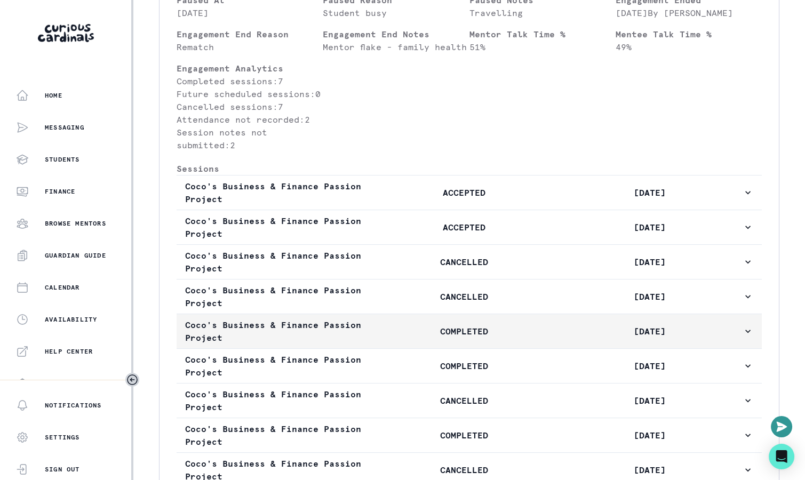
click at [426, 338] on p "COMPLETED" at bounding box center [464, 331] width 186 height 13
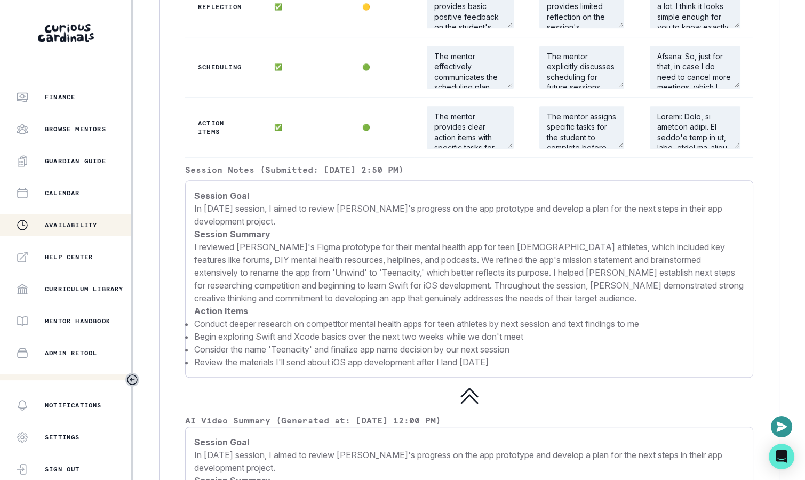
scroll to position [206, 0]
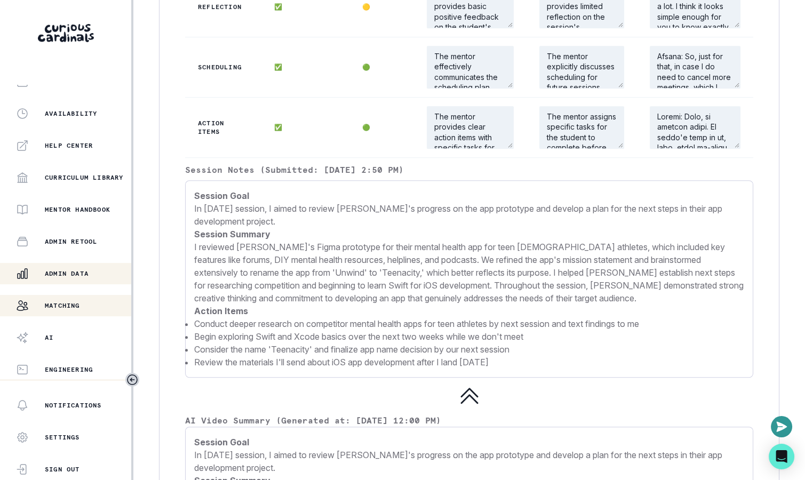
click at [100, 307] on div "Matching" at bounding box center [73, 305] width 115 height 13
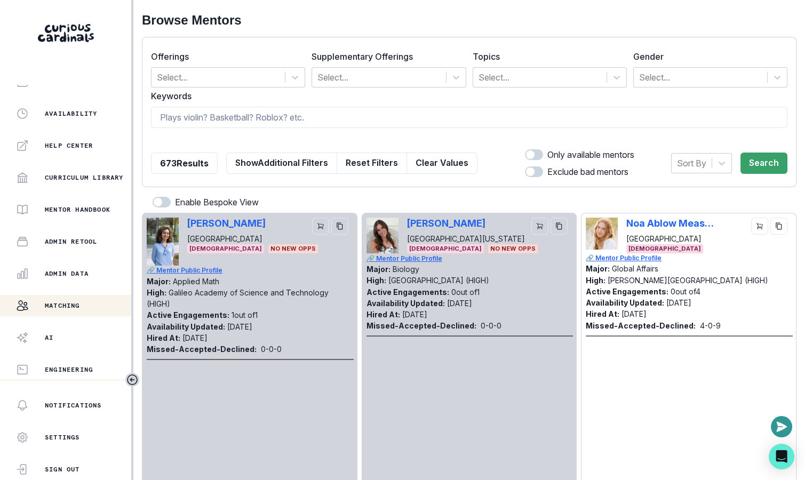
click at [530, 87] on form "Offerings Select... Supplementary Offerings Select... Topics Select... Gender S…" at bounding box center [469, 112] width 637 height 132
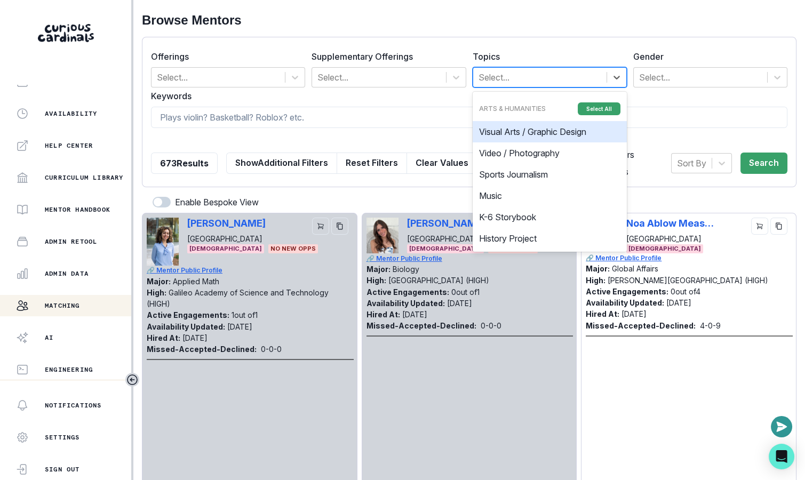
click at [530, 82] on div at bounding box center [540, 77] width 123 height 15
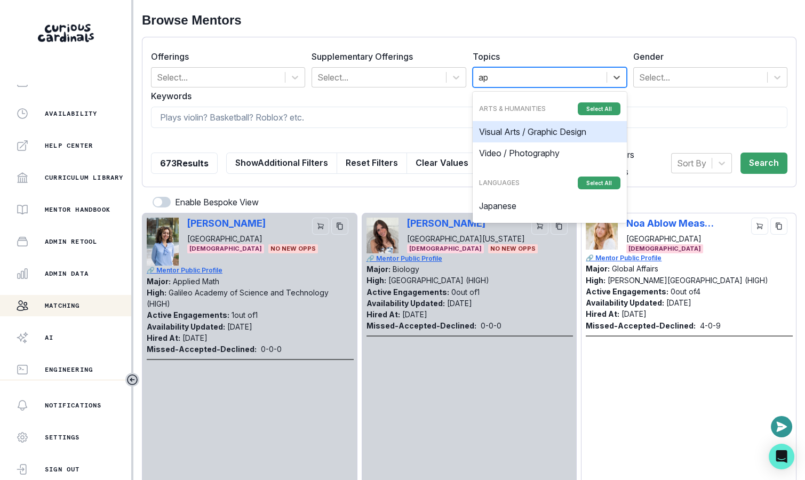
type input "a"
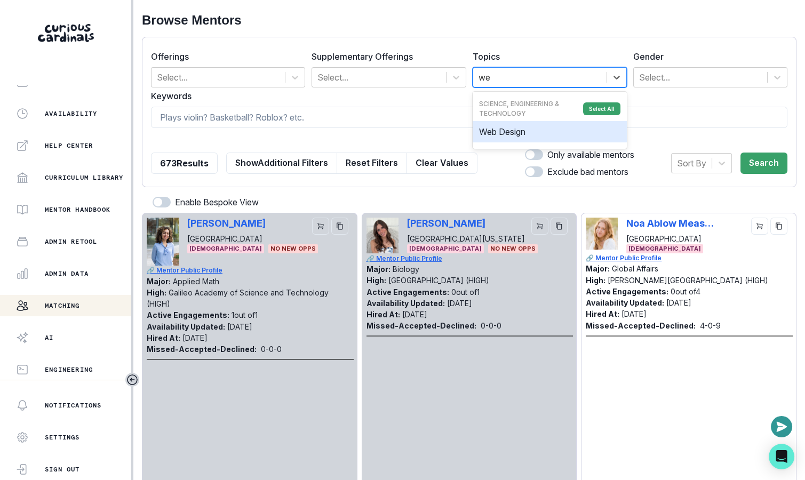
type input "w"
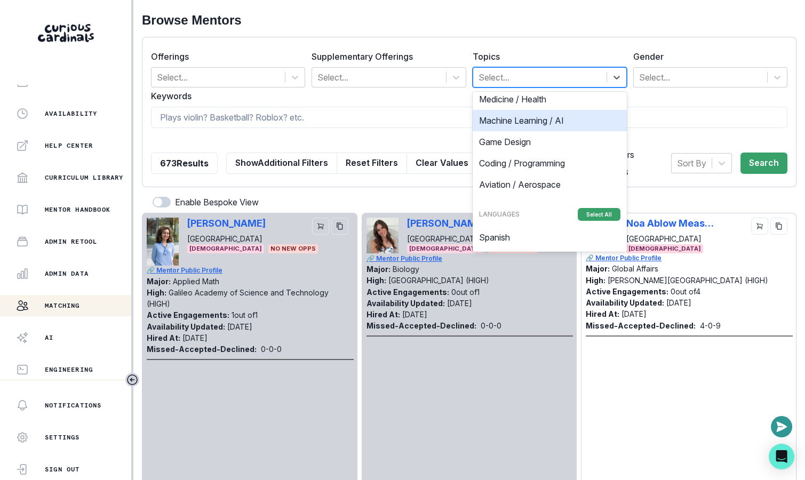
scroll to position [606, 0]
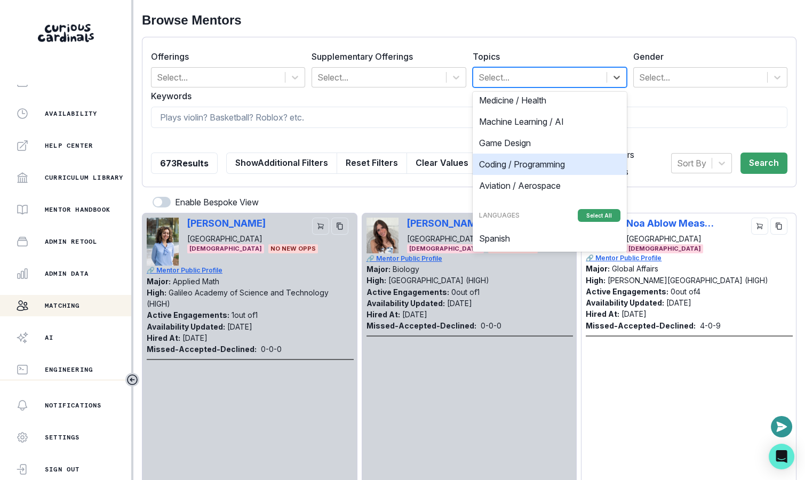
click at [553, 160] on div "Coding / Programming" at bounding box center [550, 164] width 154 height 21
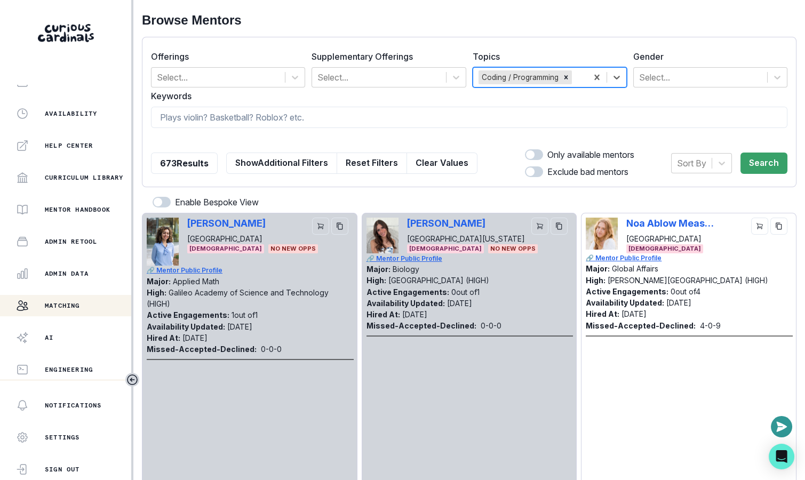
click at [789, 161] on div "Offerings Select... Supplementary Offerings Select... Topics option Coding / Pr…" at bounding box center [469, 112] width 655 height 150
click at [772, 161] on button "Search" at bounding box center [764, 163] width 47 height 21
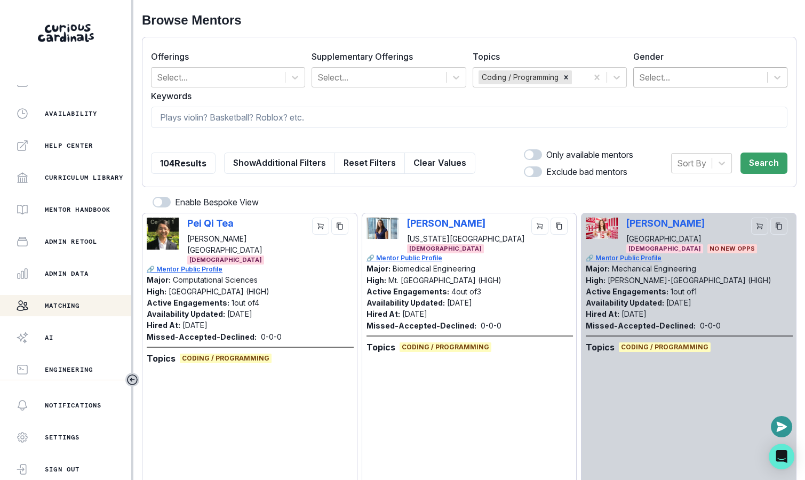
click at [687, 80] on div at bounding box center [700, 77] width 123 height 15
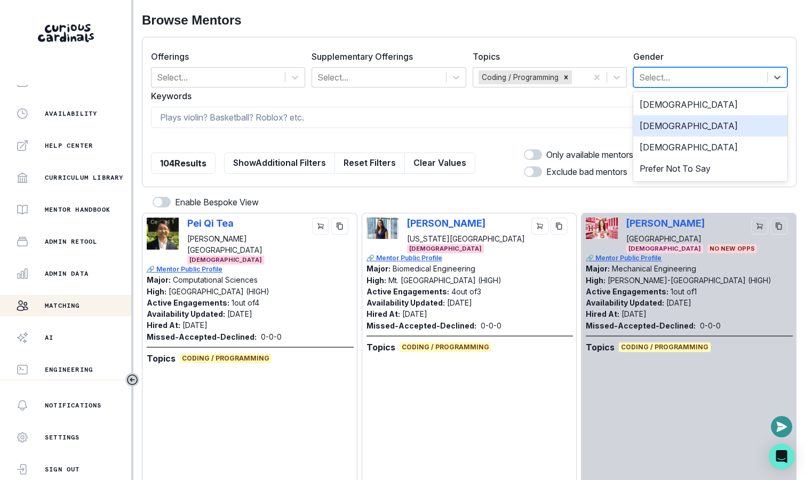
click at [683, 119] on div "[DEMOGRAPHIC_DATA]" at bounding box center [710, 125] width 154 height 21
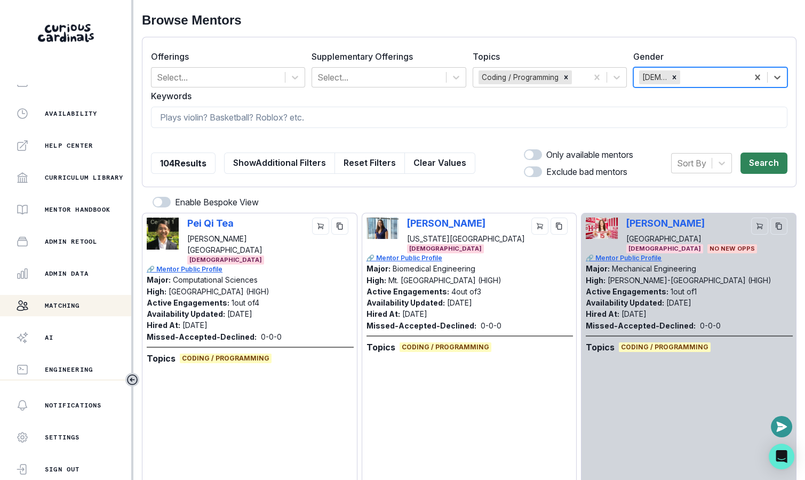
click at [762, 160] on button "Search" at bounding box center [764, 163] width 47 height 21
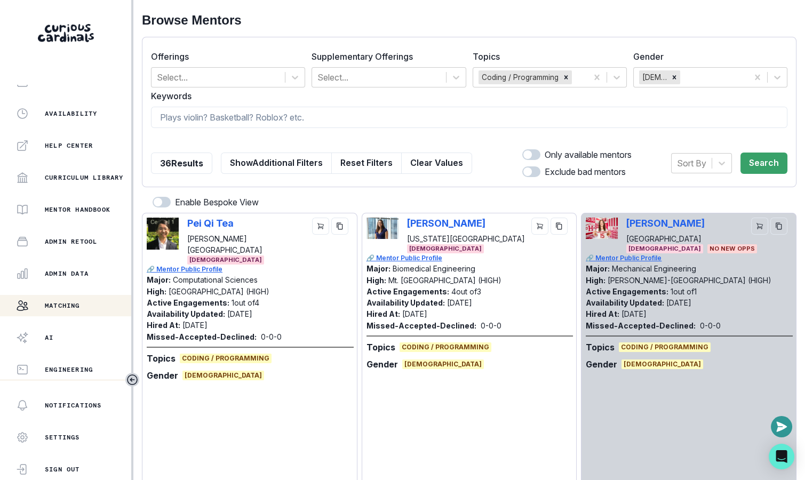
click at [529, 155] on span at bounding box center [528, 154] width 9 height 9
click at [522, 149] on input "checkbox" at bounding box center [522, 149] width 1 height 1
checkbox input "true"
click at [756, 162] on button "Search" at bounding box center [764, 163] width 47 height 21
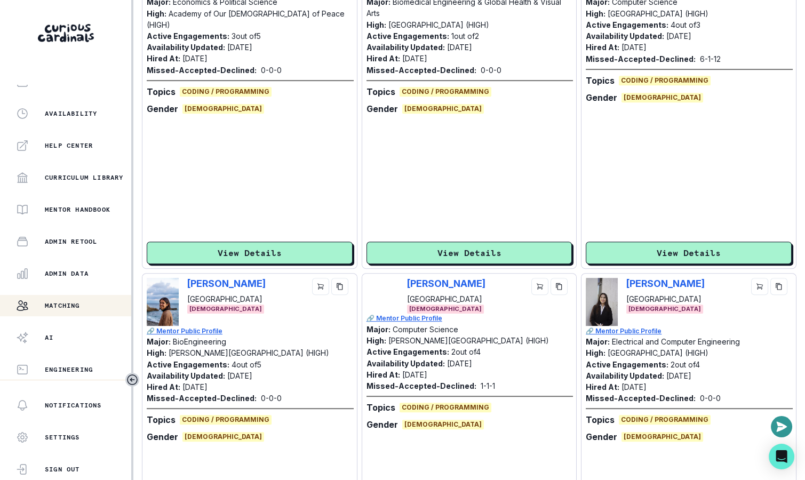
scroll to position [999, 0]
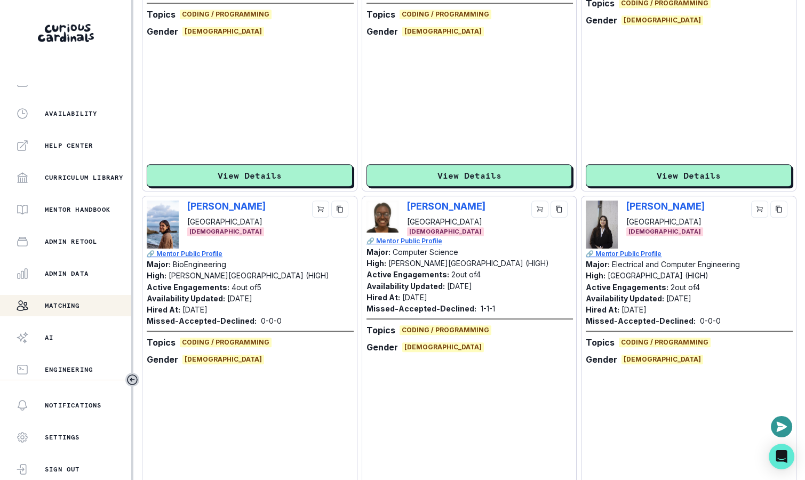
click at [406, 204] on div "[PERSON_NAME] Yale University [DEMOGRAPHIC_DATA]" at bounding box center [470, 219] width 206 height 36
copy p "[PERSON_NAME]"
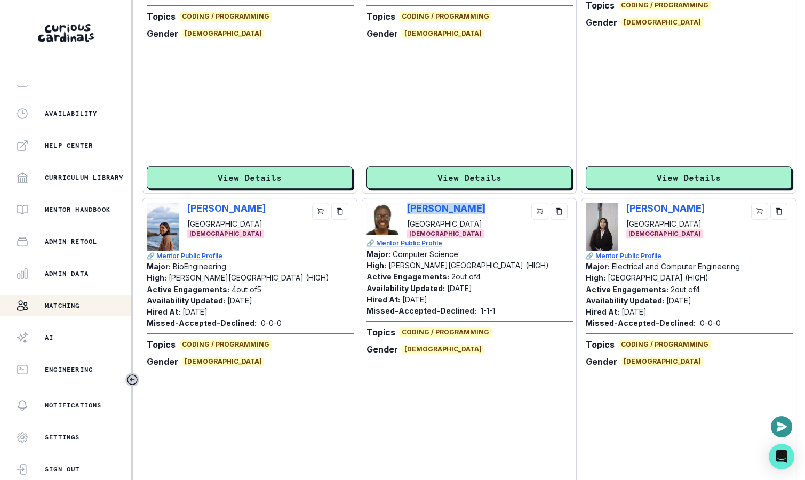
scroll to position [1016, 0]
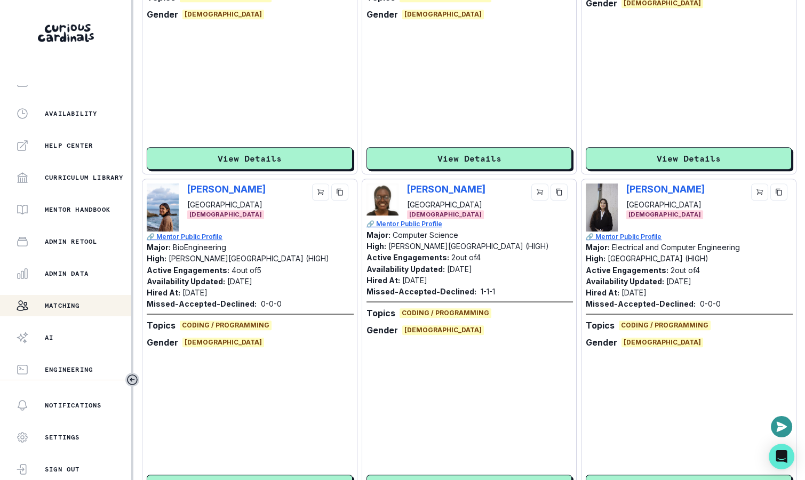
click at [624, 193] on div "[PERSON_NAME] [GEOGRAPHIC_DATA] [DEMOGRAPHIC_DATA]" at bounding box center [689, 208] width 206 height 48
copy p "[PERSON_NAME]"
click at [610, 474] on div "[PERSON_NAME] [GEOGRAPHIC_DATA] [DEMOGRAPHIC_DATA] 🔗 Mentor Public Profile Majo…" at bounding box center [689, 340] width 206 height 313
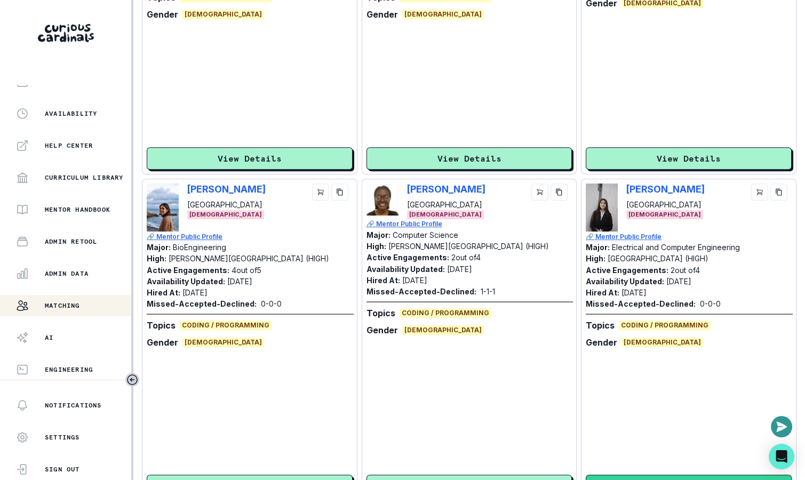
click at [610, 475] on button "View Details" at bounding box center [689, 486] width 206 height 22
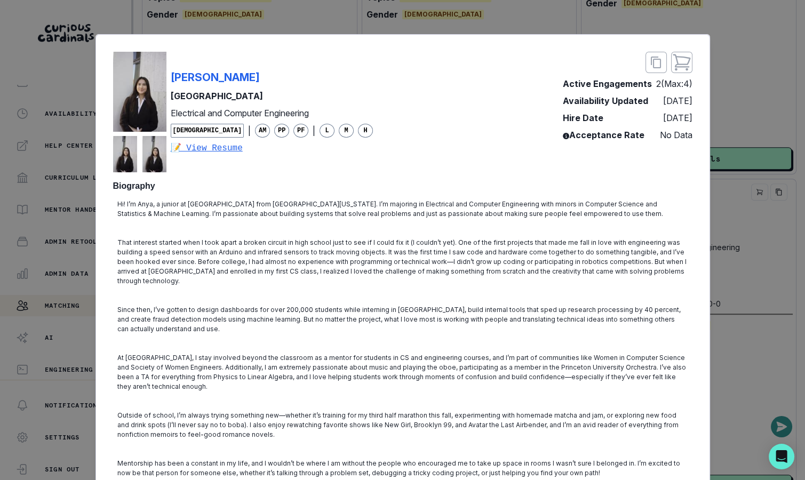
click at [347, 71] on div "[PERSON_NAME] [GEOGRAPHIC_DATA] Electrical and Computer Engineering [DEMOGRAPHI…" at bounding box center [403, 112] width 580 height 121
copy p "[PERSON_NAME]"
